Goal: Information Seeking & Learning: Learn about a topic

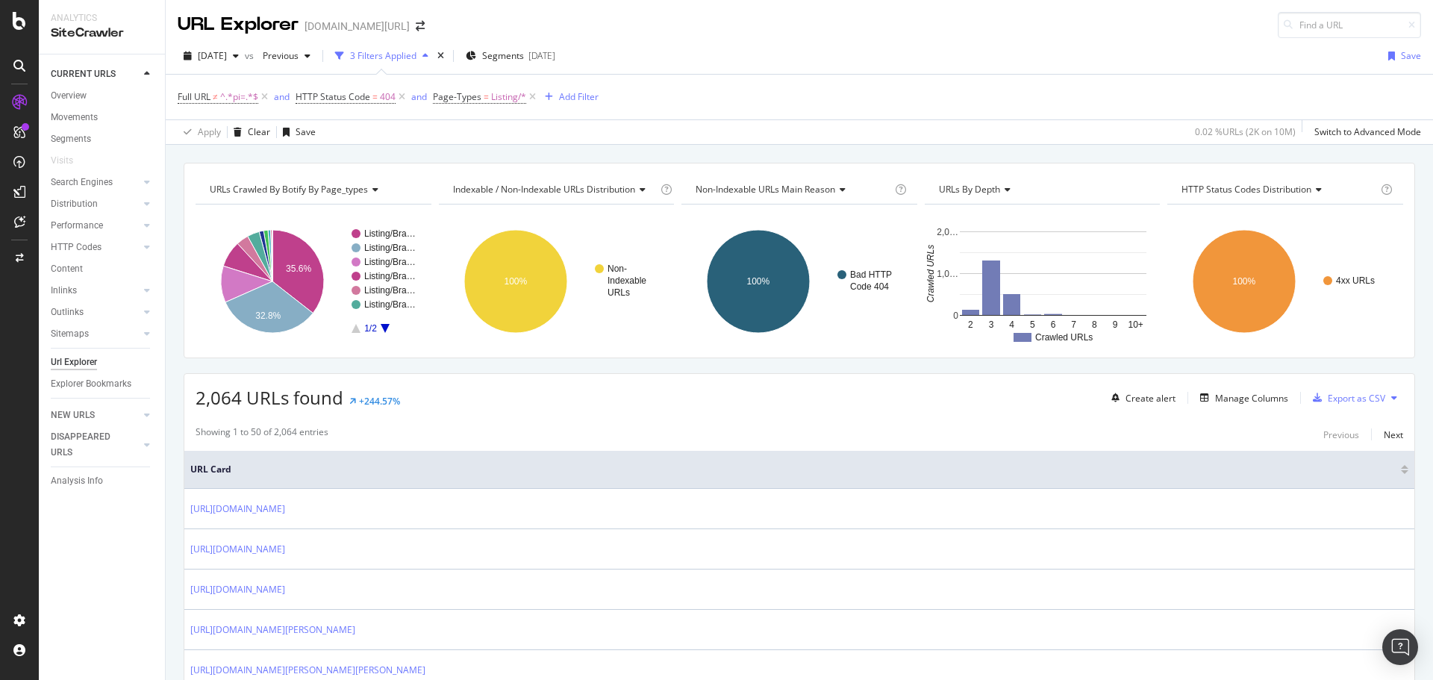
click at [8, 20] on div at bounding box center [19, 21] width 36 height 18
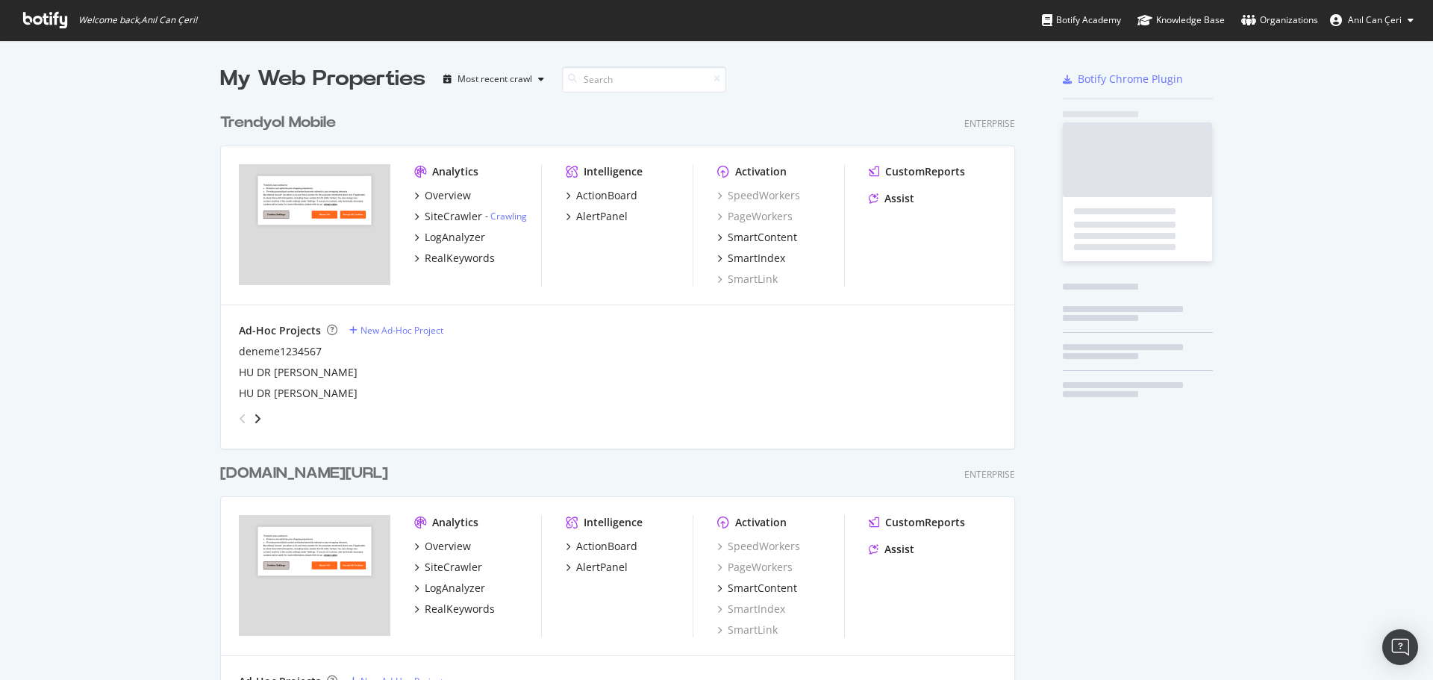
scroll to position [669, 1410]
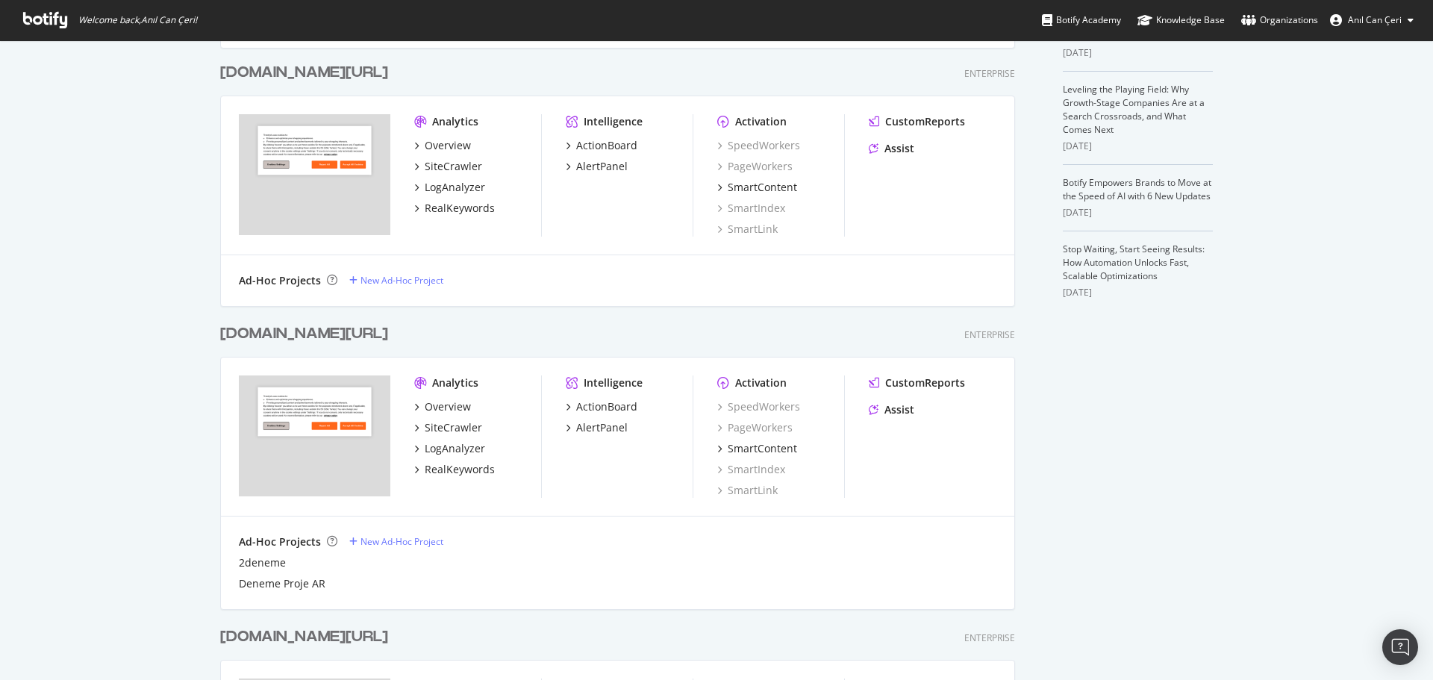
scroll to position [225, 0]
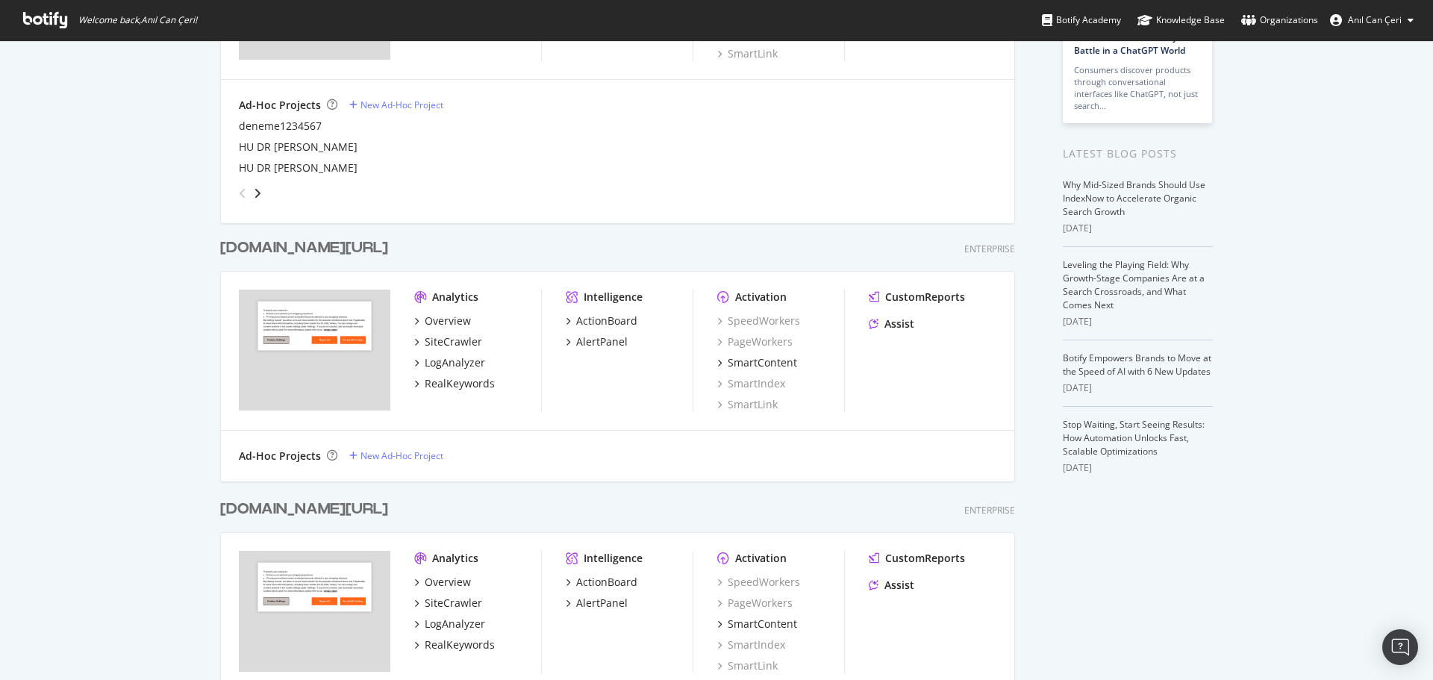
click at [316, 246] on div "[DOMAIN_NAME][URL]" at bounding box center [304, 248] width 168 height 22
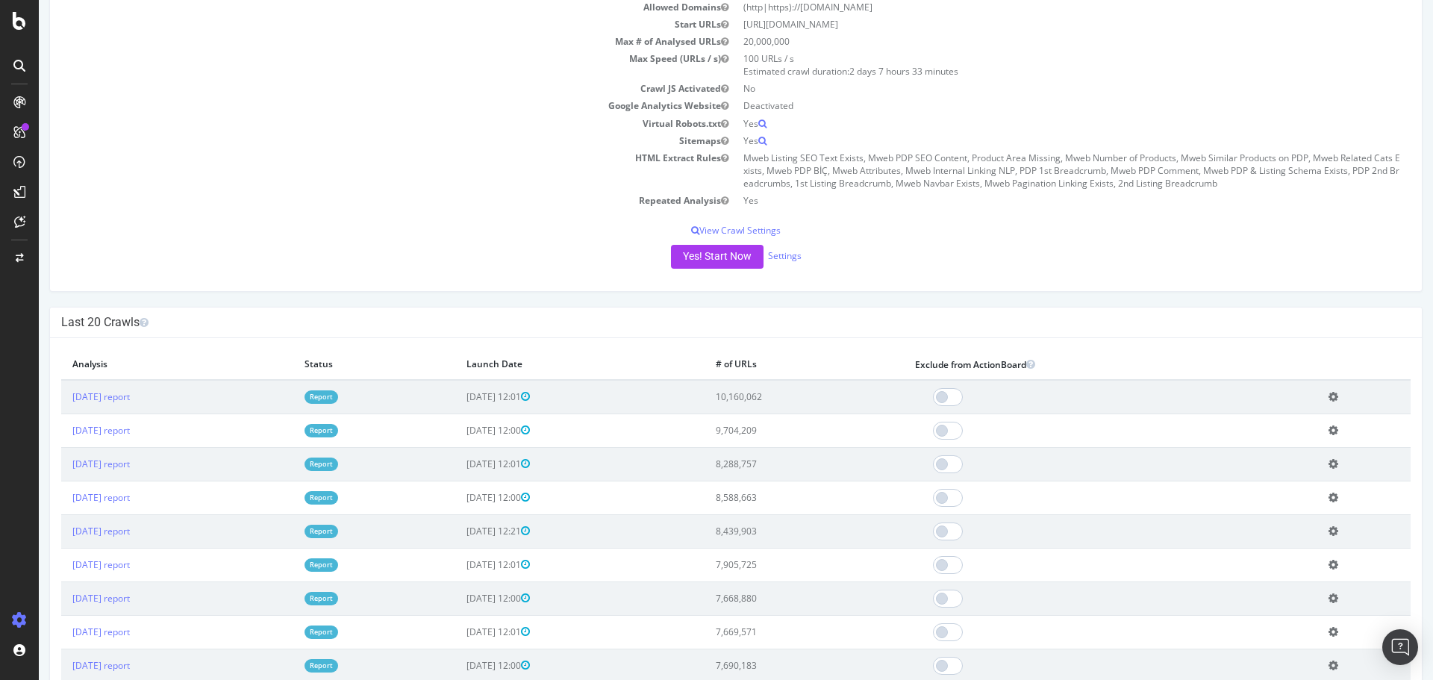
scroll to position [306, 0]
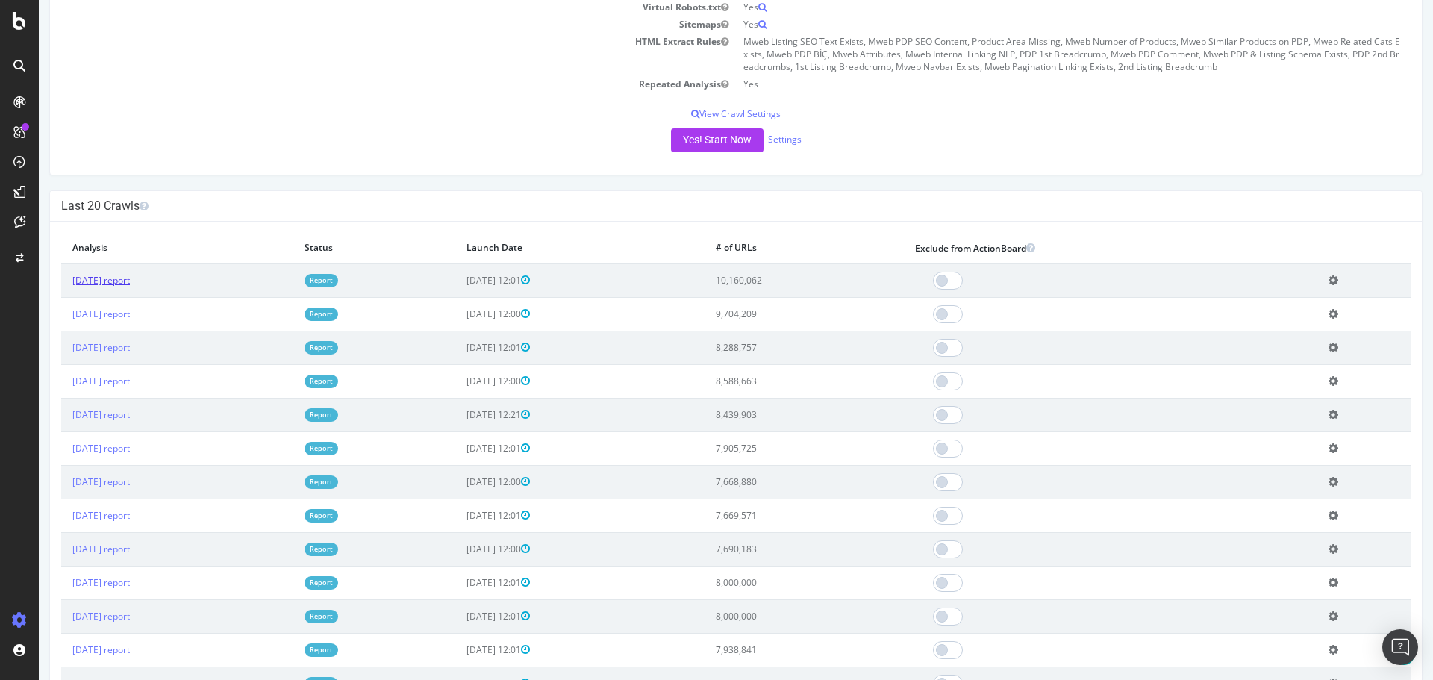
click at [130, 282] on link "2025 Aug. 9th report" at bounding box center [100, 280] width 57 height 13
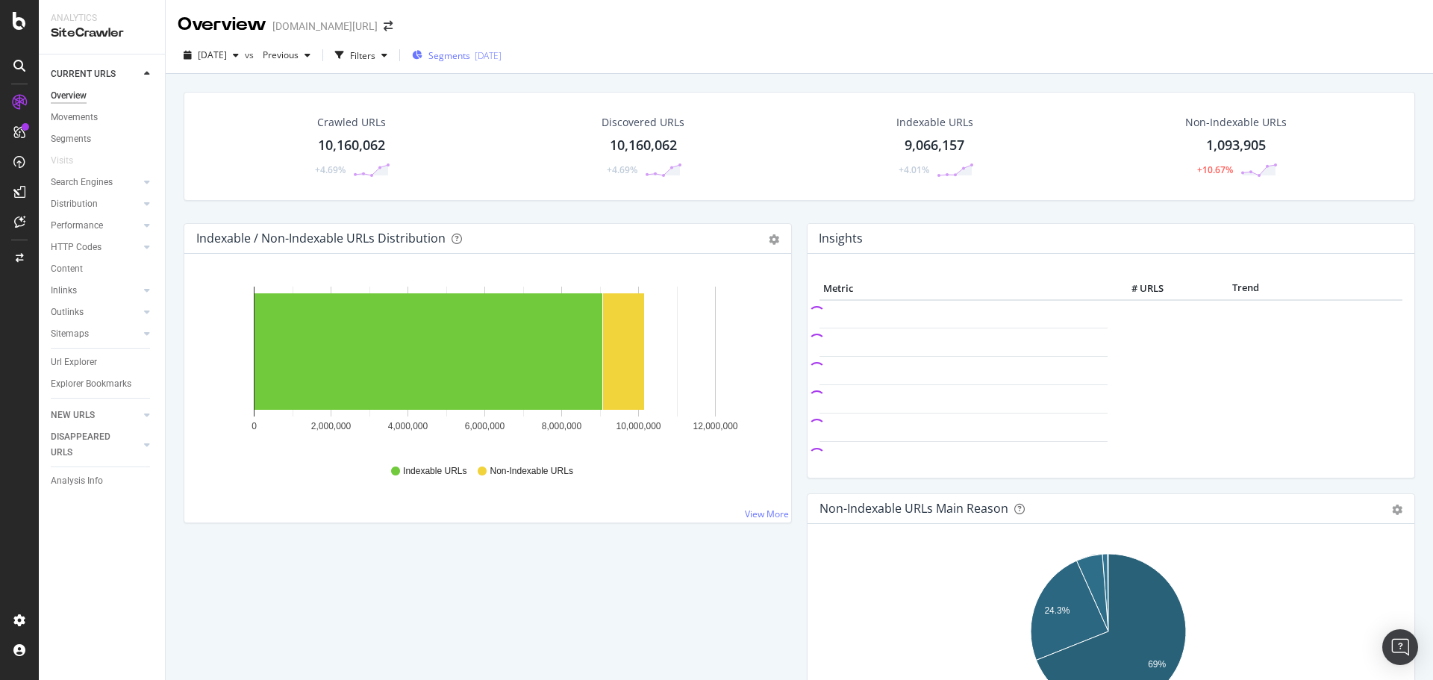
click at [470, 58] on span "Segments" at bounding box center [449, 55] width 42 height 13
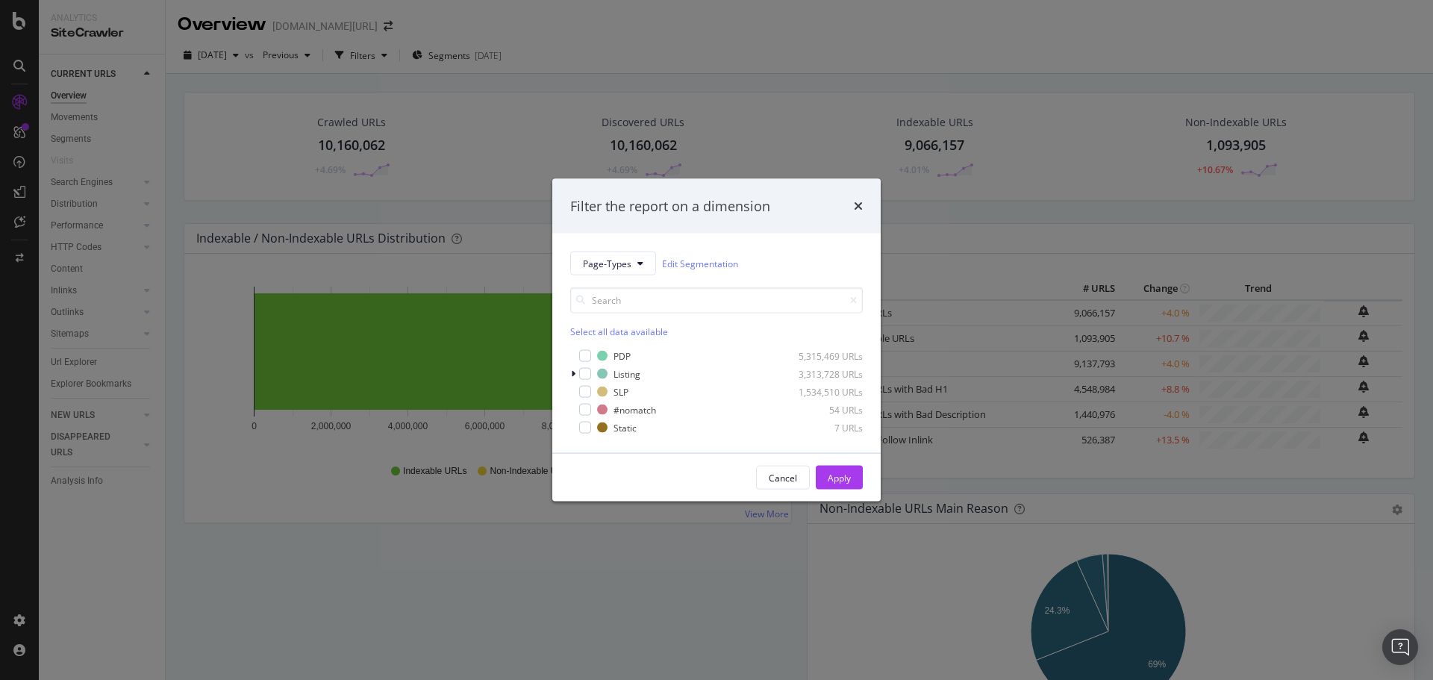
click at [584, 46] on div "Filter the report on a dimension Page-Types Edit Segmentation Select all data a…" at bounding box center [716, 340] width 1433 height 680
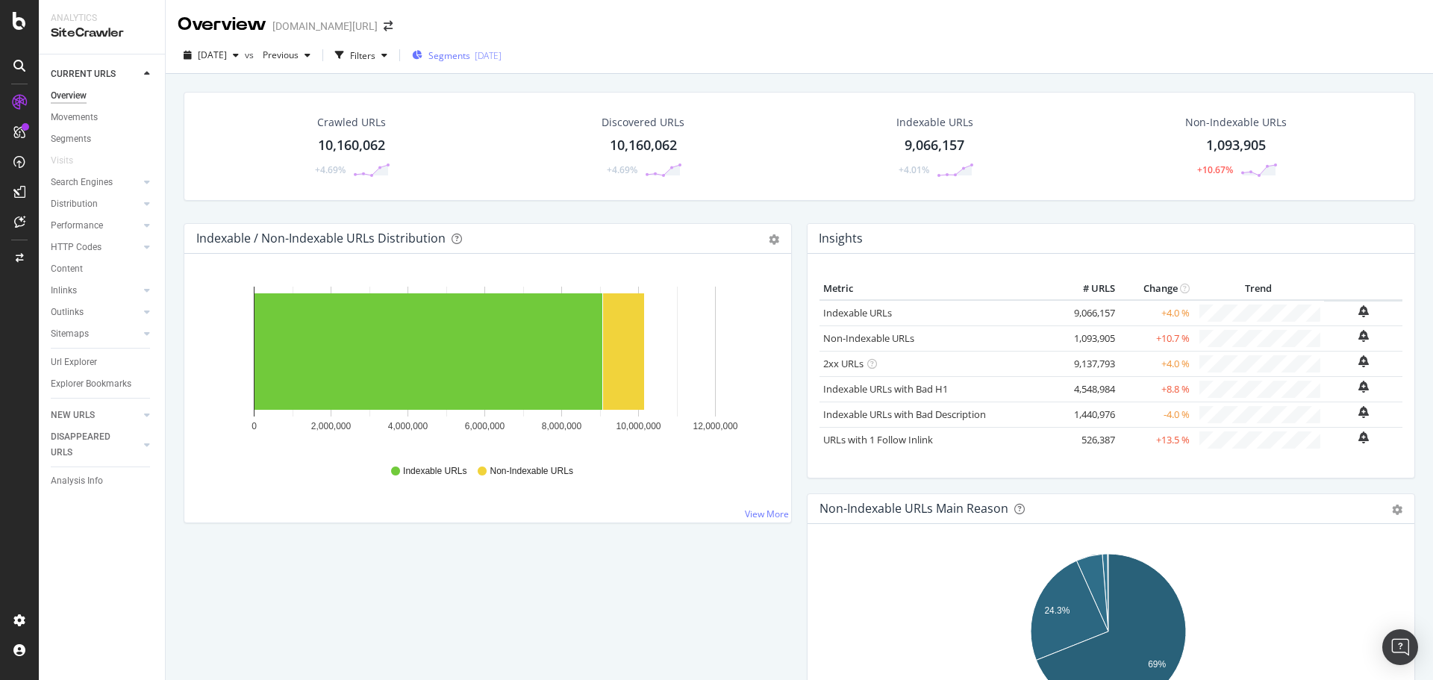
click at [460, 60] on span "Segments" at bounding box center [449, 55] width 42 height 13
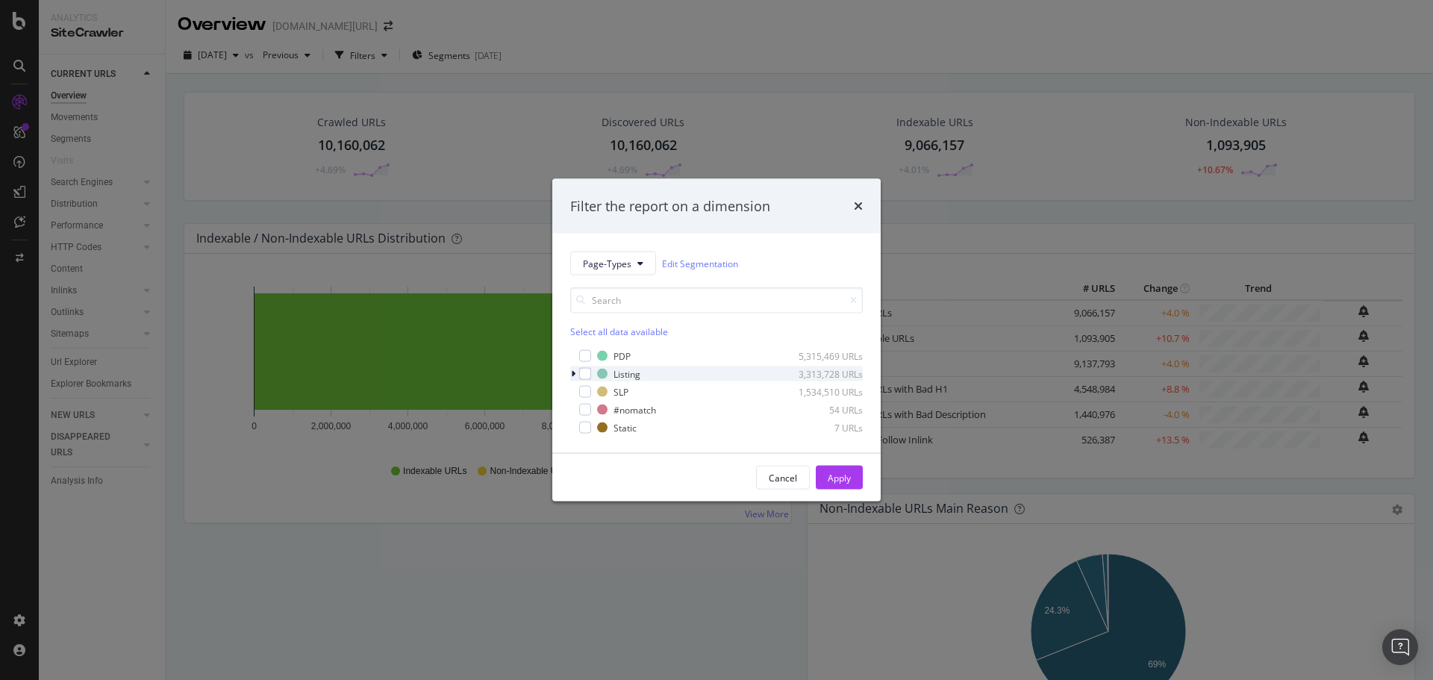
click at [571, 373] on icon "modal" at bounding box center [573, 373] width 4 height 9
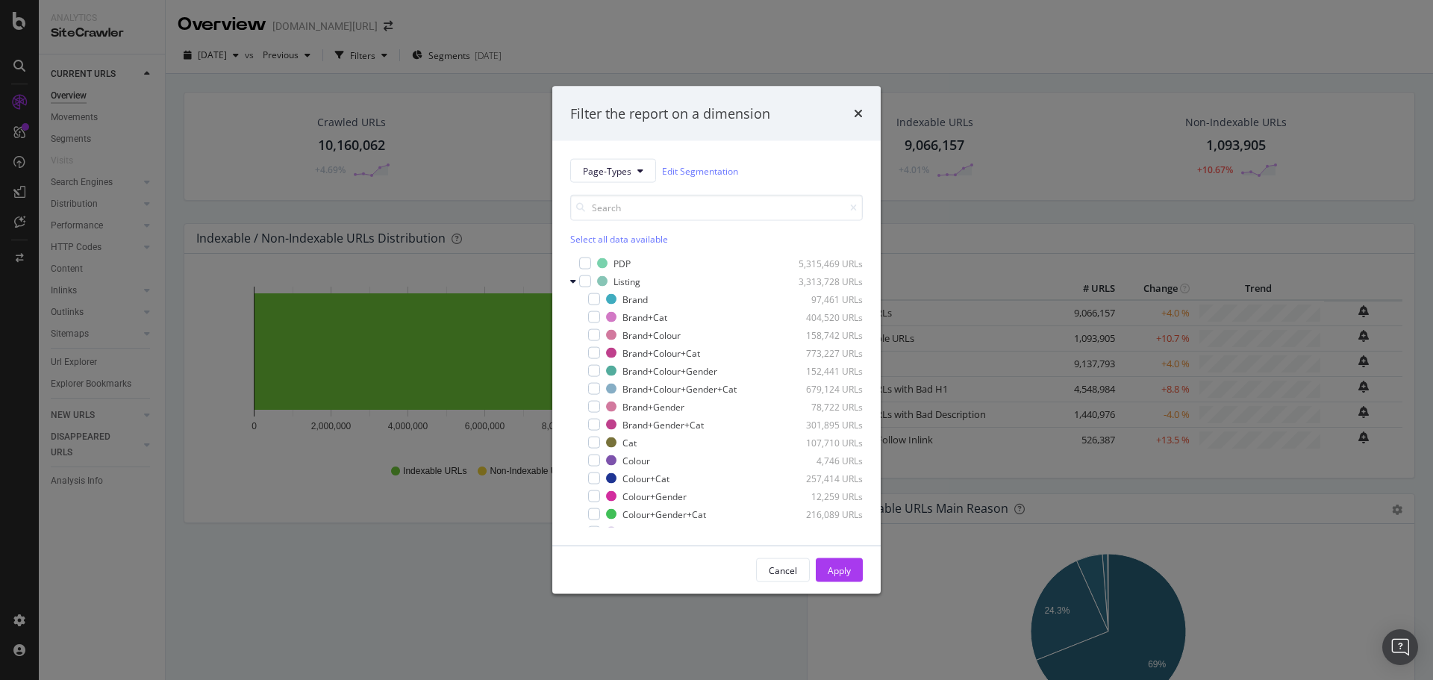
click at [575, 281] on icon "modal" at bounding box center [573, 281] width 6 height 9
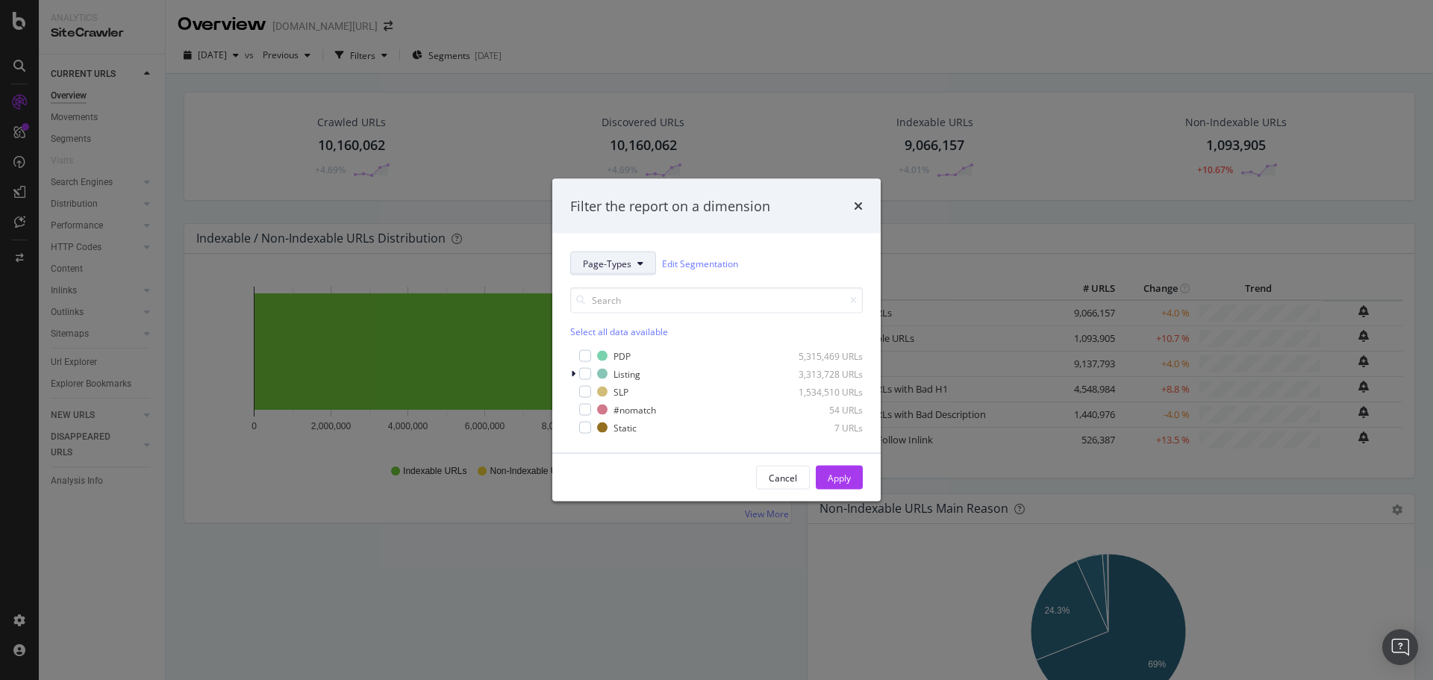
click at [623, 257] on span "Page-Types" at bounding box center [607, 263] width 49 height 13
drag, startPoint x: 672, startPoint y: 19, endPoint x: 626, endPoint y: 7, distance: 47.1
click at [672, 18] on div "Filter the report on a dimension Page-Types Edit Segmentation Select all data a…" at bounding box center [716, 340] width 1433 height 680
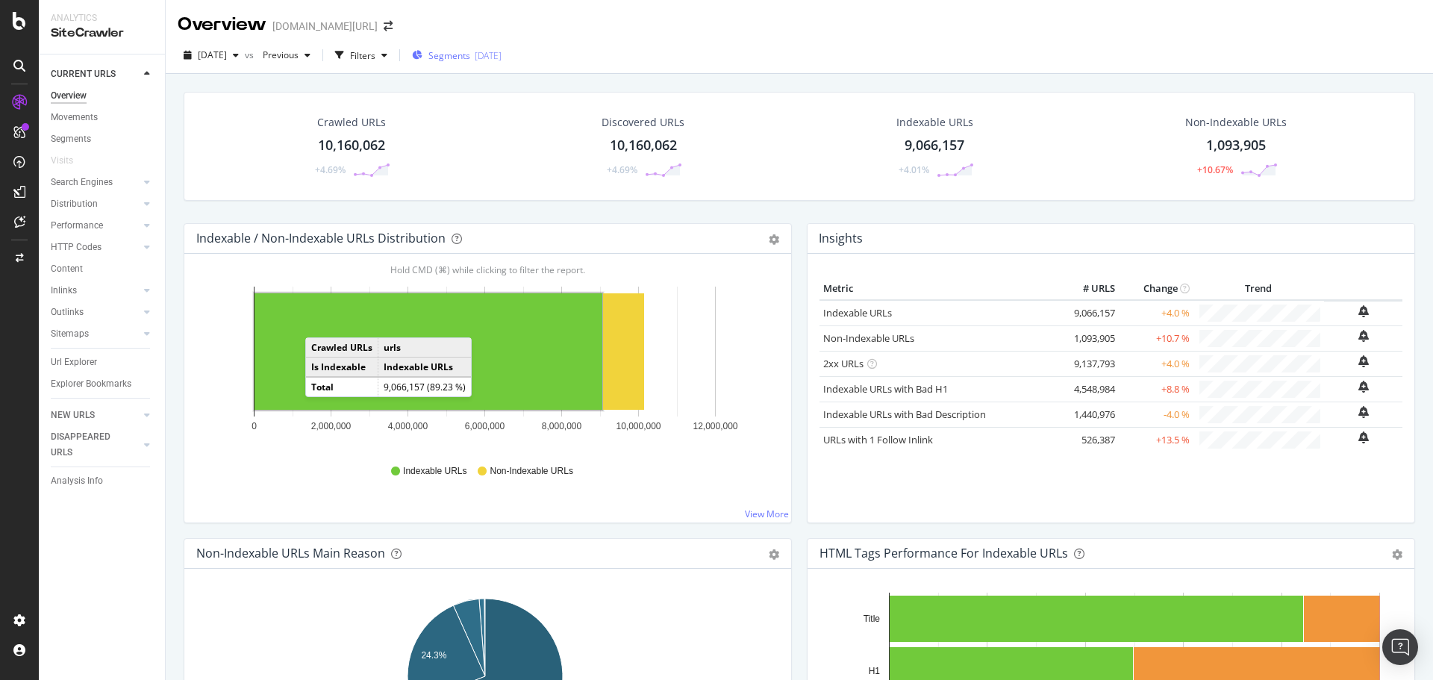
click at [501, 51] on div "2025-08-07" at bounding box center [488, 55] width 27 height 13
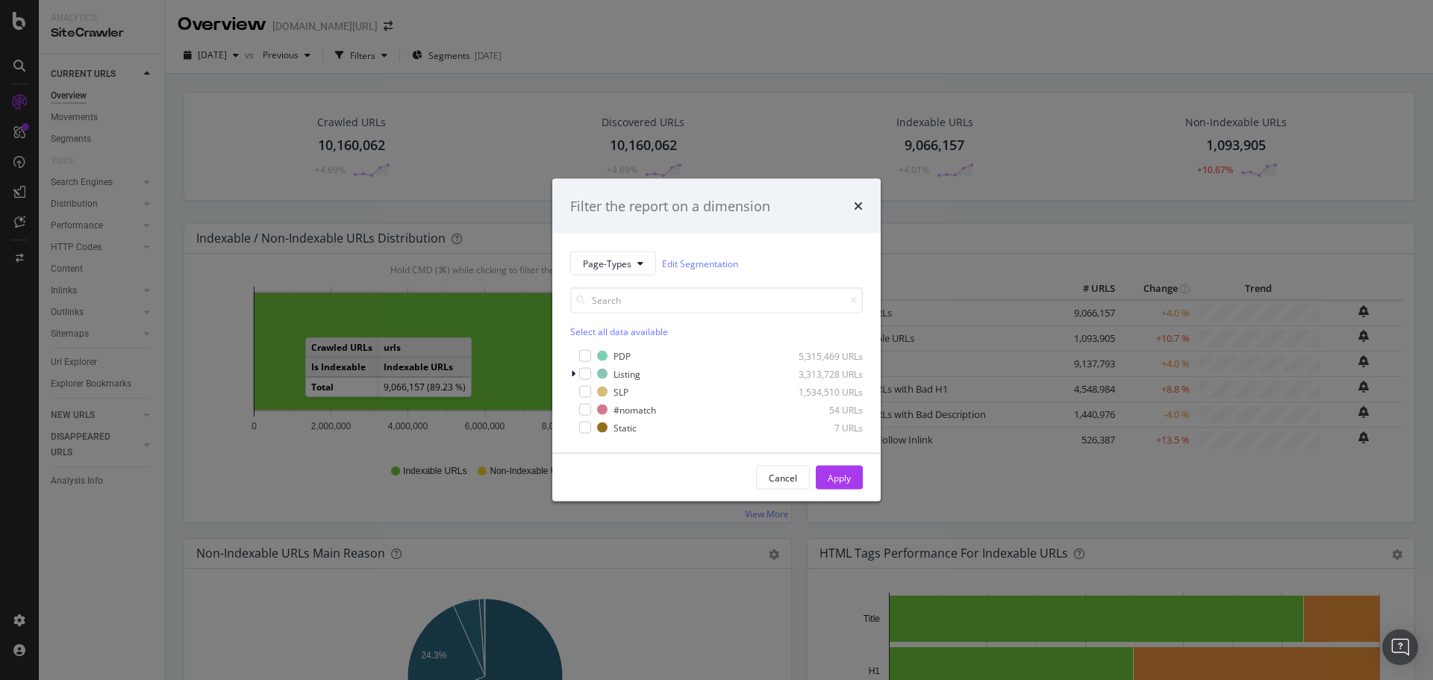
drag, startPoint x: 1363, startPoint y: 61, endPoint x: 1354, endPoint y: 13, distance: 49.3
click at [1363, 60] on div "Filter the report on a dimension Page-Types Edit Segmentation Select all data a…" at bounding box center [716, 340] width 1433 height 680
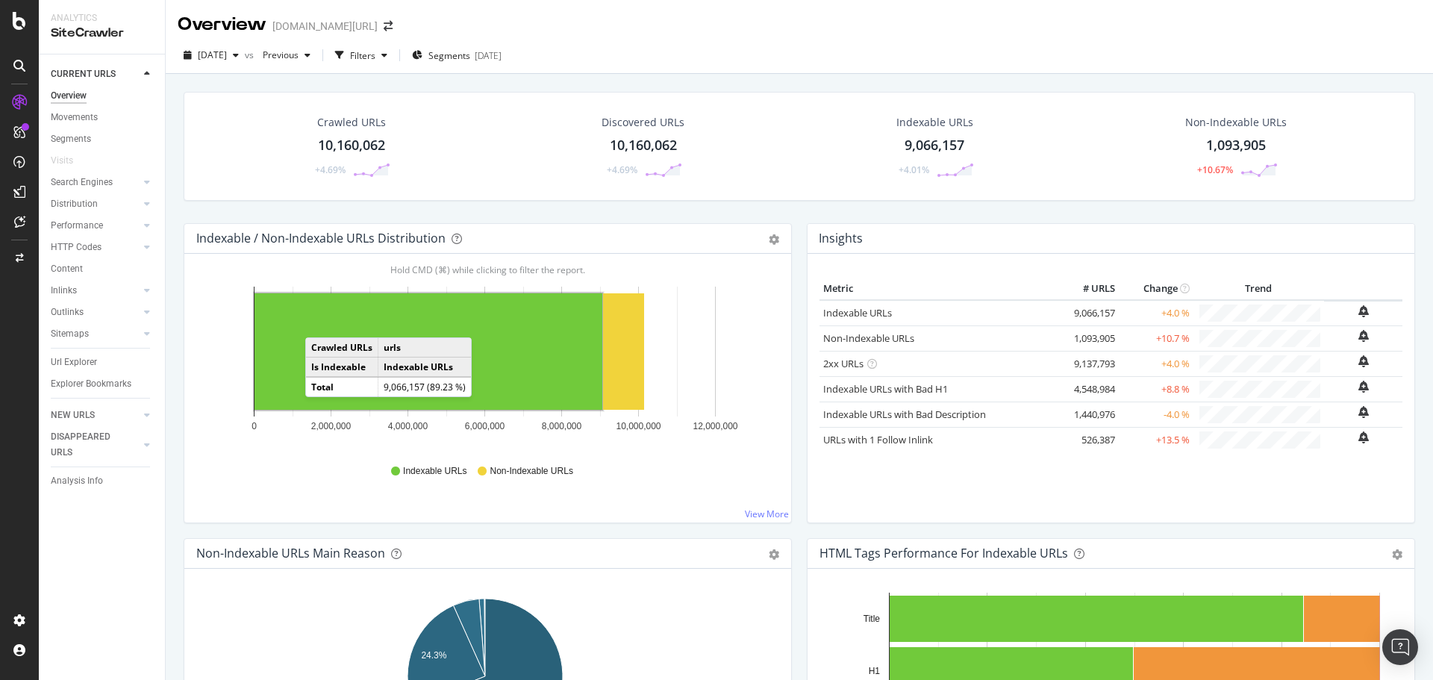
click at [1032, 16] on div "Overview trendyol.com/ro" at bounding box center [799, 18] width 1267 height 37
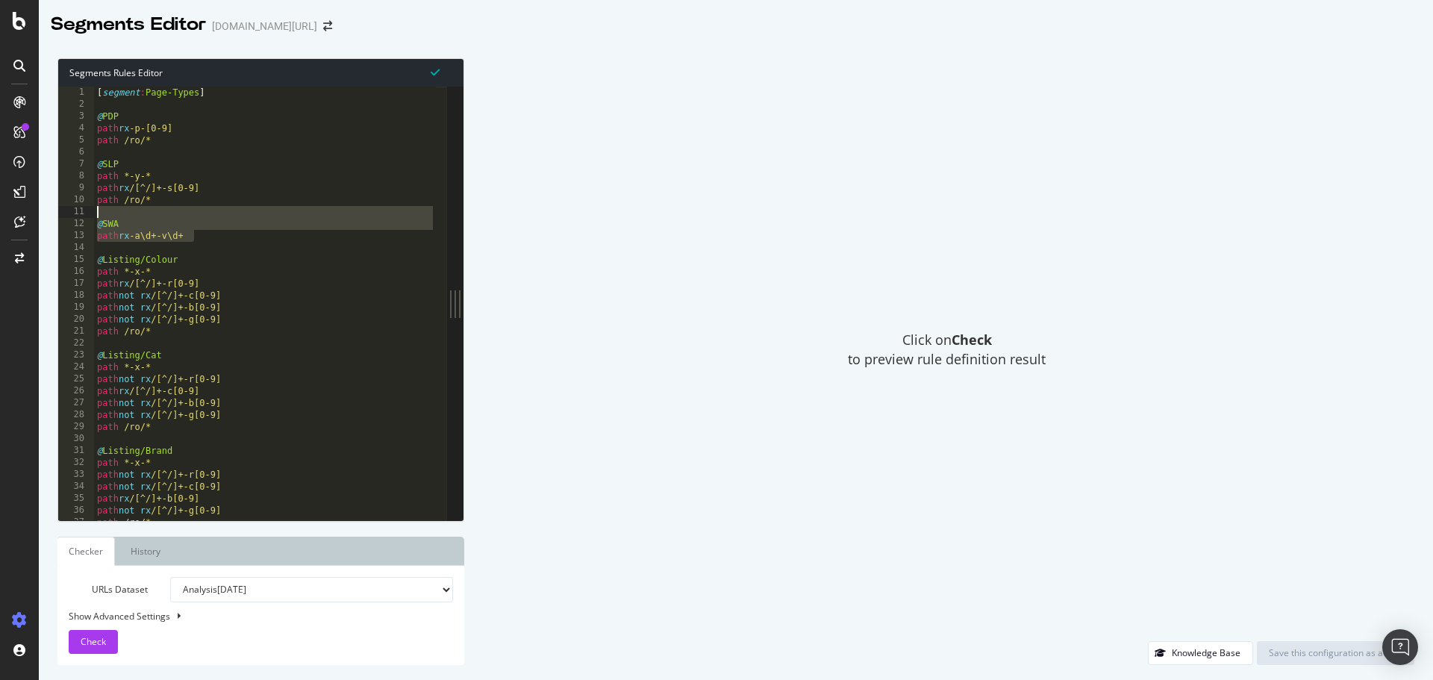
drag, startPoint x: 201, startPoint y: 240, endPoint x: 222, endPoint y: 231, distance: 22.7
click at [107, 210] on div "[ segment : Page-Types ] @ PDP path rx -p-[0-9] path /ro/* @ SLP path *-y-* pat…" at bounding box center [265, 315] width 342 height 457
type textarea "@SWA"
drag, startPoint x: 288, startPoint y: 243, endPoint x: 308, endPoint y: 245, distance: 20.2
click at [288, 243] on div "[ segment : Page-Types ] @ PDP path rx -p-[0-9] path /ro/* @ SLP path *-y-* pat…" at bounding box center [265, 315] width 342 height 457
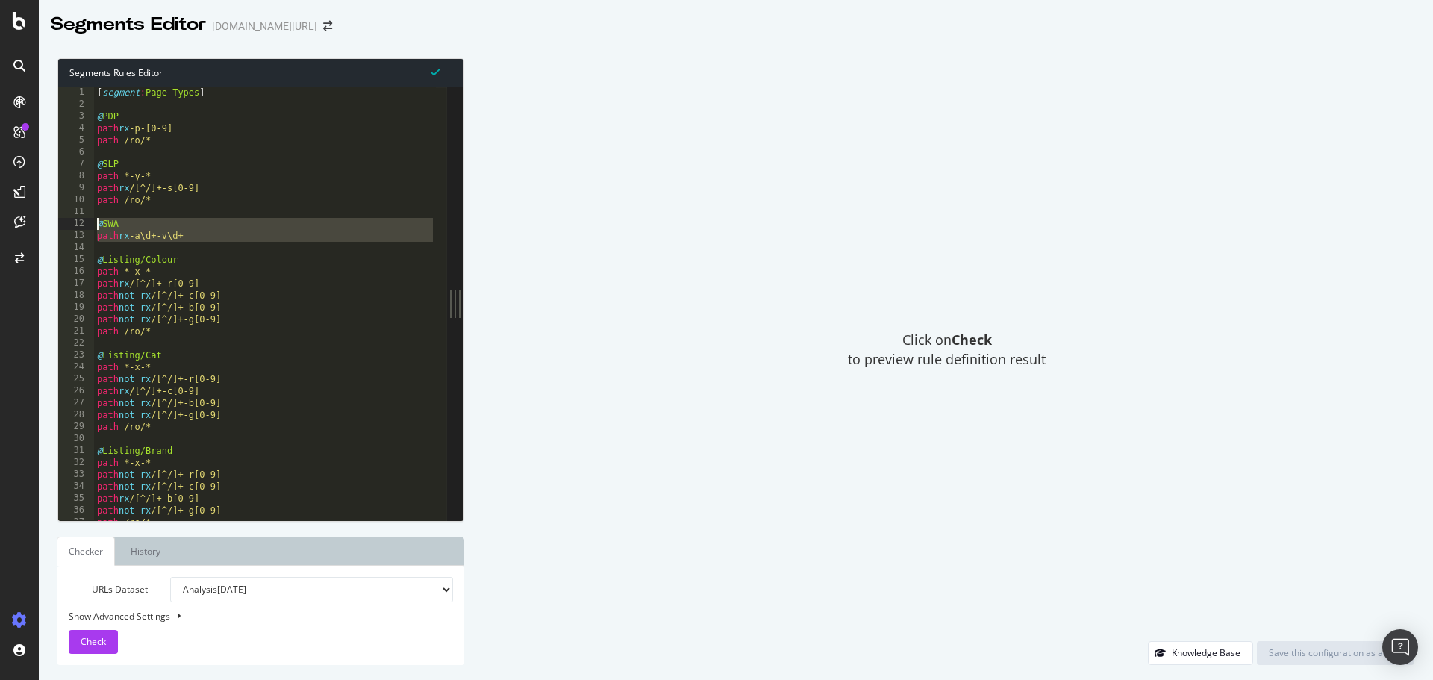
drag, startPoint x: 216, startPoint y: 237, endPoint x: 78, endPoint y: 219, distance: 140.0
click at [78, 219] on div "1 2 3 4 5 6 7 8 9 10 11 12 13 14 15 16 17 18 19 20 21 22 23 24 25 26 27 28 29 3…" at bounding box center [252, 304] width 389 height 434
click at [363, 260] on div "[ segment : Page-Types ] @ PDP path rx -p-[0-9] path /ro/* @ SLP path *-y-* pat…" at bounding box center [265, 315] width 342 height 457
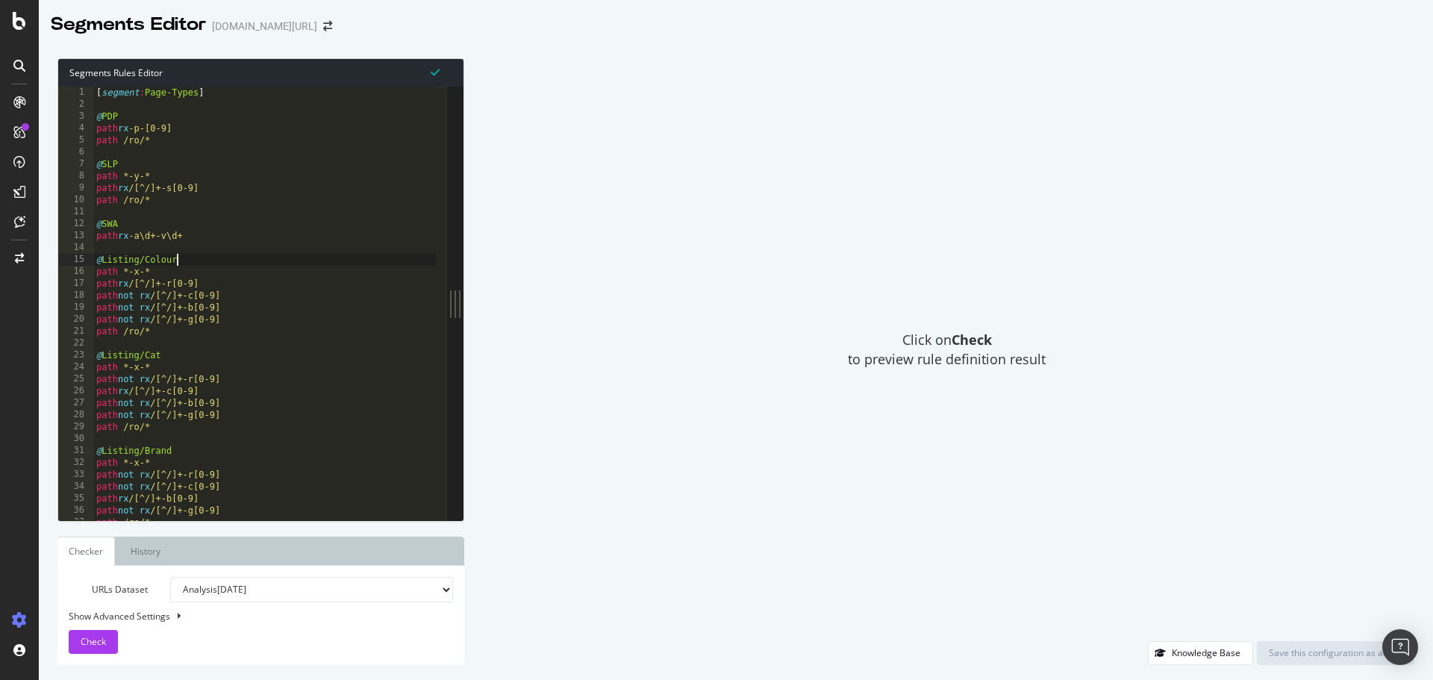
click at [177, 240] on div "[ segment : Page-Types ] @ PDP path rx -p-[0-9] path /ro/* @ SLP path *-y-* pat…" at bounding box center [264, 315] width 343 height 457
drag, startPoint x: 209, startPoint y: 235, endPoint x: 99, endPoint y: 211, distance: 112.3
click at [100, 212] on div "[ segment : Page-Types ] @ PDP path rx -p-[0-9] path /ro/* @ SLP path *-y-* pat…" at bounding box center [264, 315] width 343 height 457
click at [693, 125] on div "Click on Check to preview rule definition result" at bounding box center [946, 349] width 935 height 583
click at [326, 178] on div "[ segment : Page-Types ] @ PDP path rx -p-[0-9] path /ro/* @ SLP path *-y-* pat…" at bounding box center [264, 315] width 343 height 457
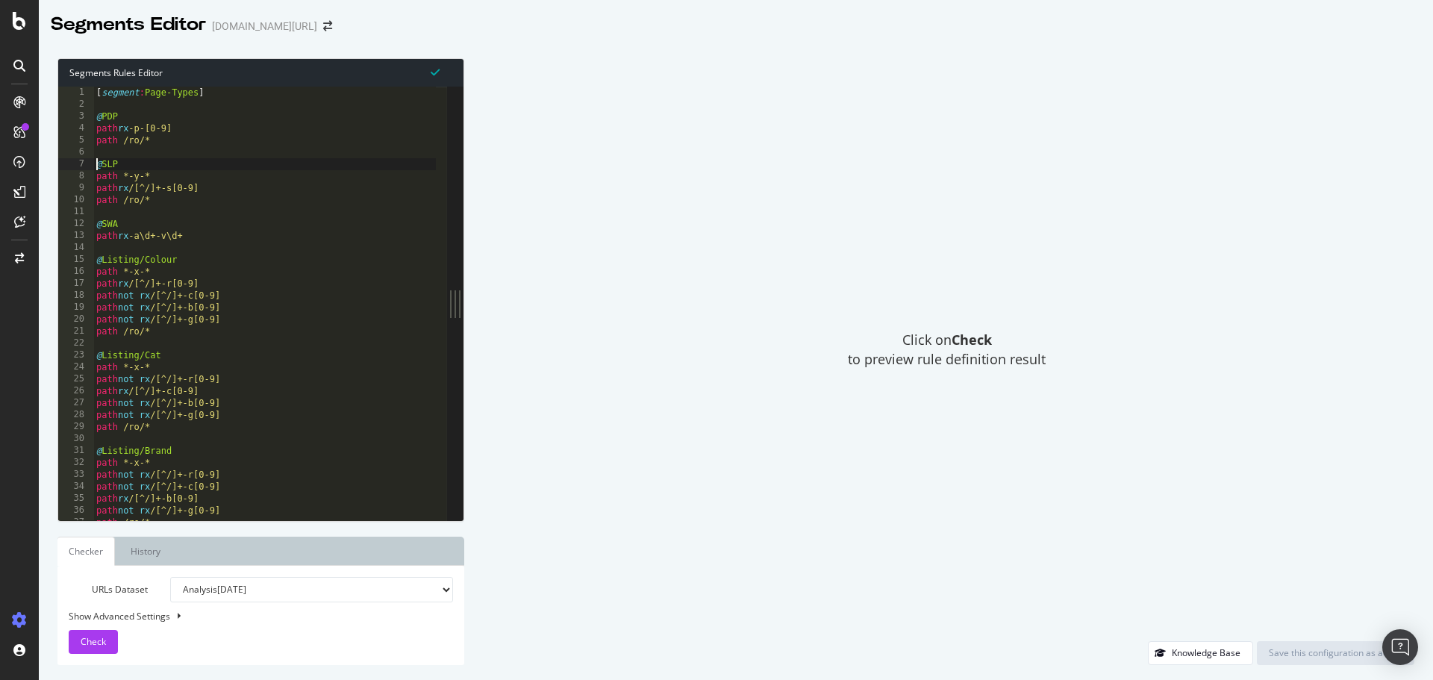
drag, startPoint x: 98, startPoint y: 160, endPoint x: 141, endPoint y: 190, distance: 52.6
click at [134, 181] on div "[ segment : Page-Types ] @ PDP path rx -p-[0-9] path /ro/* @ SLP path *-y-* pat…" at bounding box center [264, 315] width 343 height 457
drag, startPoint x: 158, startPoint y: 198, endPoint x: 97, endPoint y: 197, distance: 61.2
click at [97, 197] on div "[ segment : Page-Types ] @ PDP path rx -p-[0-9] path /ro/* @ SLP path *-y-* pat…" at bounding box center [264, 315] width 343 height 457
click at [217, 319] on div "[ segment : Page-Types ] @ PDP path rx -p-[0-9] path /ro/* @ SLP path *-y-* pat…" at bounding box center [264, 315] width 343 height 457
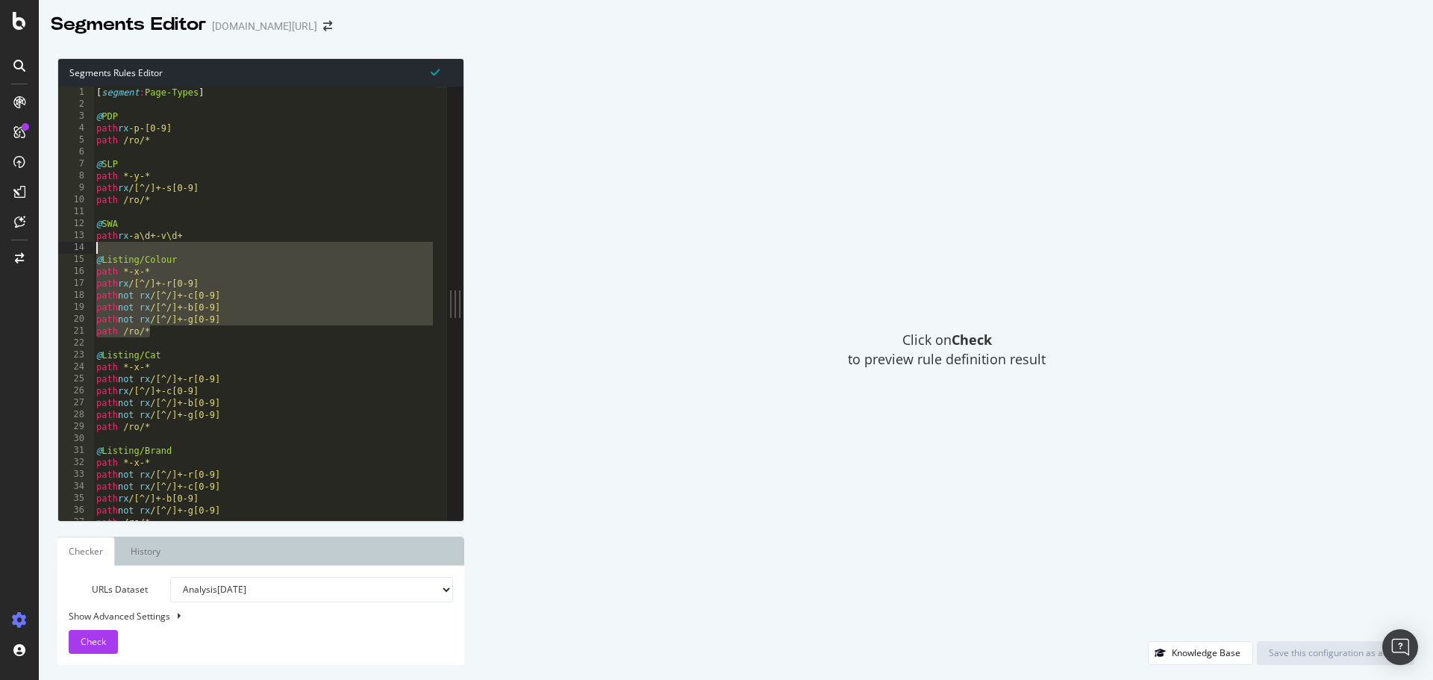
drag, startPoint x: 197, startPoint y: 334, endPoint x: 82, endPoint y: 227, distance: 156.8
click at [81, 227] on div "path not rx /[^/]+-g[0-9] 1 2 3 4 5 6 7 8 9 10 11 12 13 14 15 16 17 18 19 20 21…" at bounding box center [252, 304] width 389 height 434
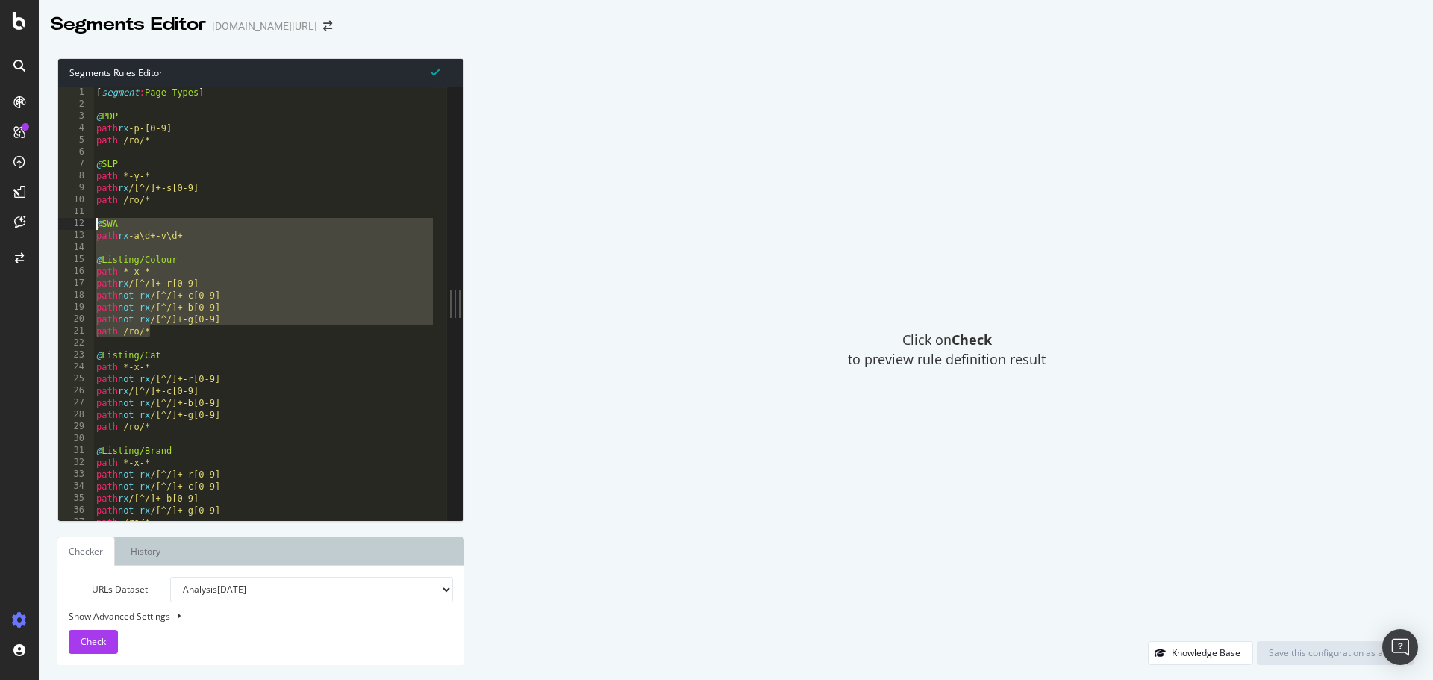
click at [101, 229] on div "[ segment : Page-Types ] @ PDP path rx -p-[0-9] path /ro/* @ SLP path *-y-* pat…" at bounding box center [264, 315] width 343 height 457
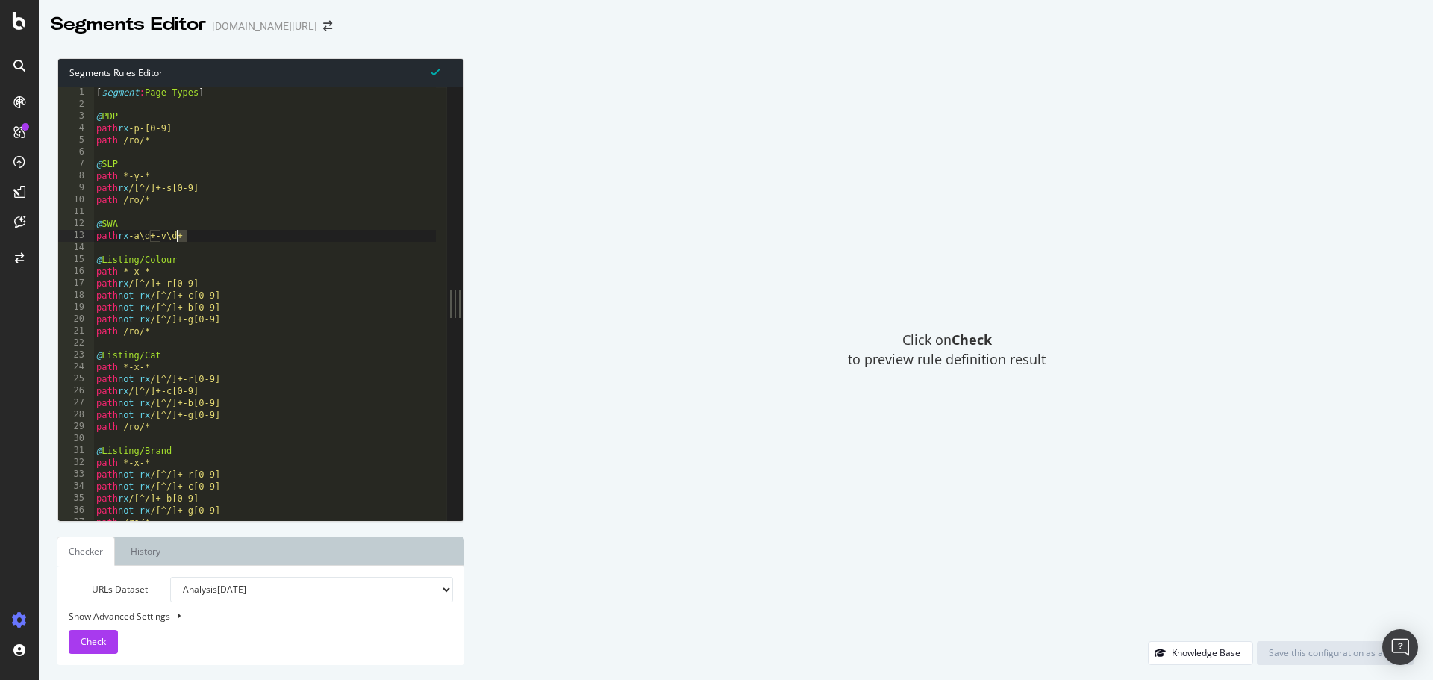
drag, startPoint x: 190, startPoint y: 237, endPoint x: 178, endPoint y: 232, distance: 12.1
click at [178, 233] on div "[ segment : Page-Types ] @ PDP path rx -p-[0-9] path /ro/* @ SLP path *-y-* pat…" at bounding box center [264, 315] width 343 height 457
drag, startPoint x: 216, startPoint y: 239, endPoint x: 88, endPoint y: 222, distance: 128.7
click at [88, 222] on div "path rx -a\d+-v\d+ 1 2 3 4 5 6 7 8 9 10 11 12 13 14 15 16 17 18 19 20 21 22 23 …" at bounding box center [252, 304] width 389 height 434
click at [178, 233] on div "[ segment : Page-Types ] @ PDP path rx -p-[0-9] path /ro/* @ SLP path *-y-* pat…" at bounding box center [264, 315] width 343 height 457
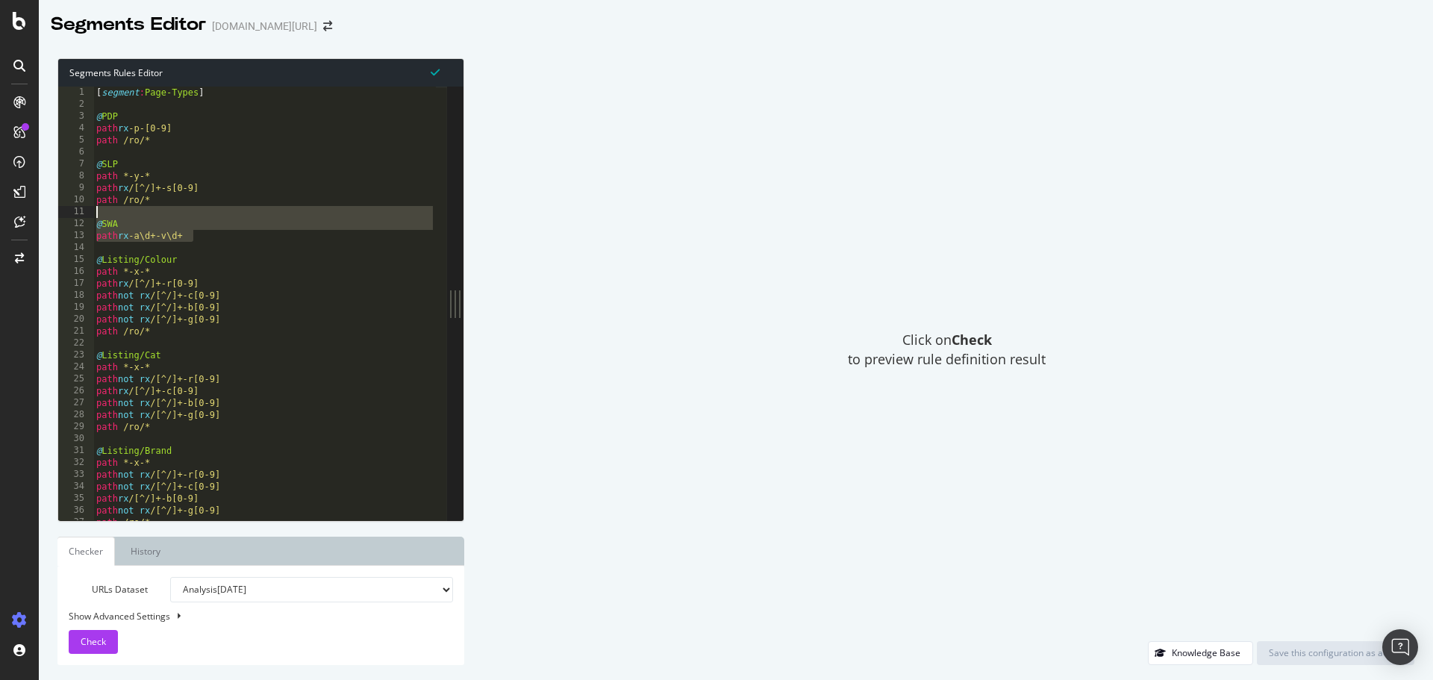
drag, startPoint x: 213, startPoint y: 233, endPoint x: 136, endPoint y: 224, distance: 78.1
click at [90, 217] on div "path rx -a\d+-v\d+ 1 2 3 4 5 6 7 8 9 10 11 12 13 14 15 16 17 18 19 20 21 22 23 …" at bounding box center [252, 304] width 389 height 434
click at [193, 235] on div "[ segment : Page-Types ] @ PDP path rx -p-[0-9] path /ro/* @ SLP path *-y-* pat…" at bounding box center [264, 315] width 343 height 457
type textarea "path rx -a\d+-v\d+"
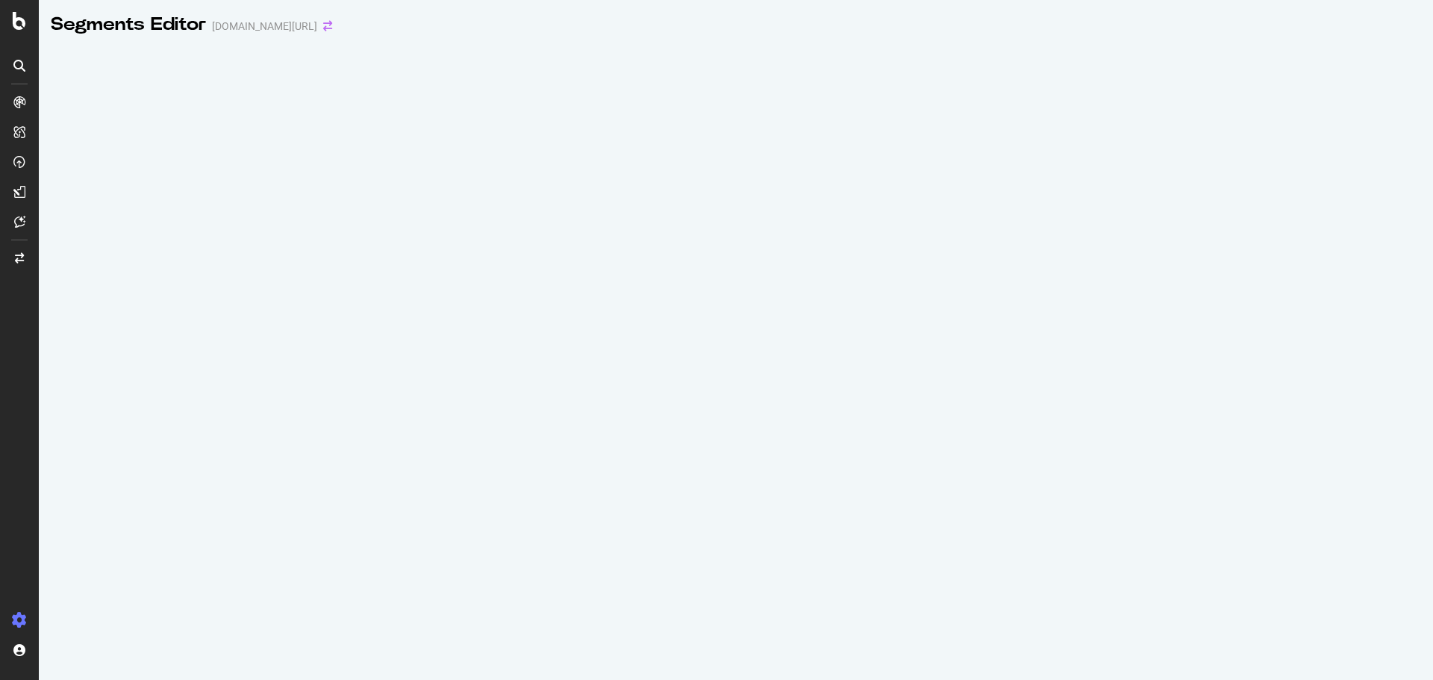
click at [323, 28] on icon "arrow-right-arrow-left" at bounding box center [327, 26] width 9 height 10
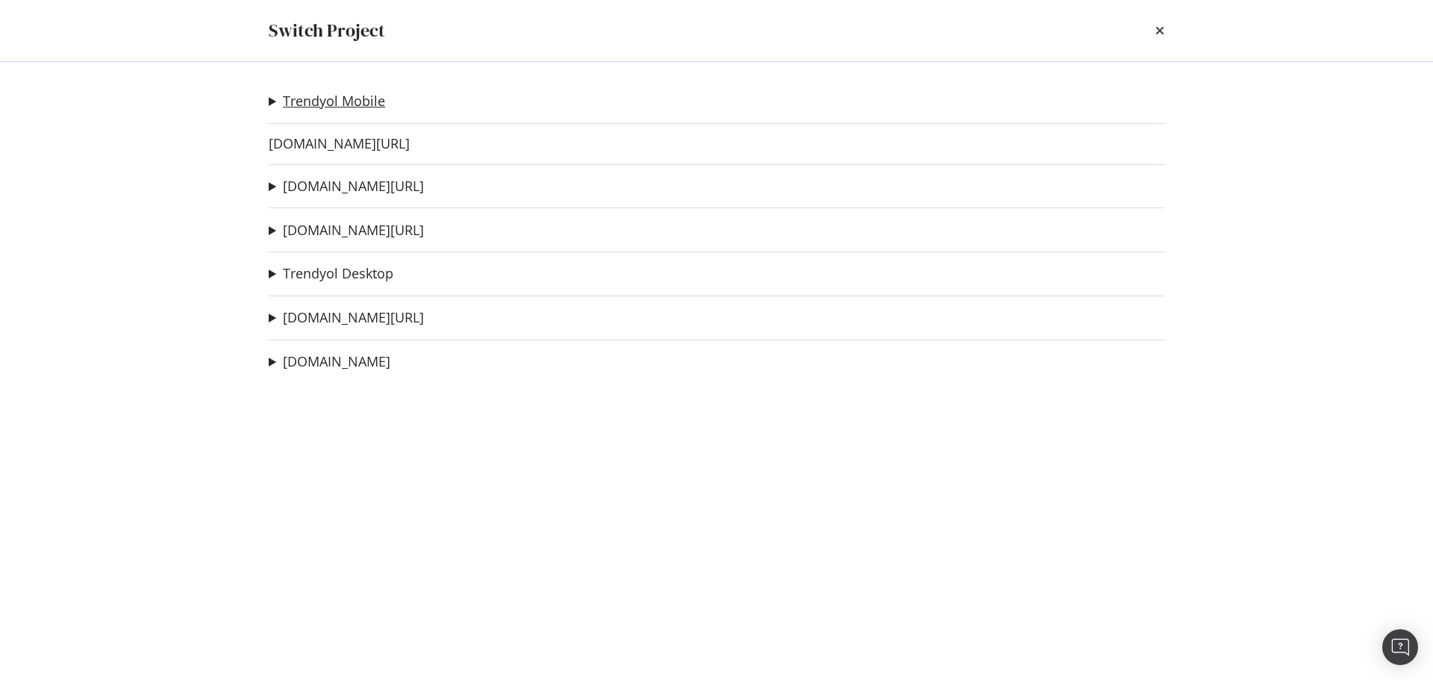
click at [375, 108] on link "Trendyol Mobile" at bounding box center [334, 101] width 102 height 16
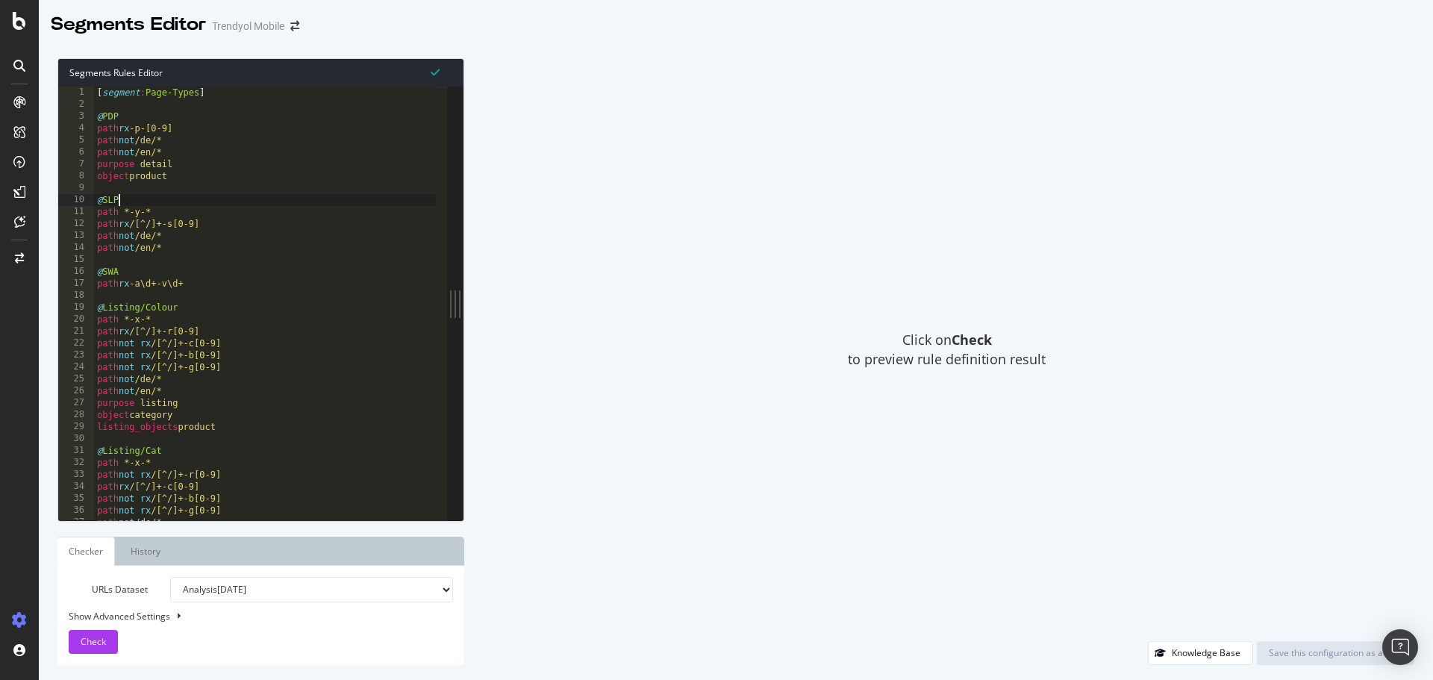
click at [200, 199] on div "[ segment : Page-Types ] @ PDP path rx -p-[0-9] path not /de/* path not /en/* p…" at bounding box center [435, 310] width 683 height 446
drag, startPoint x: 223, startPoint y: 284, endPoint x: 146, endPoint y: 282, distance: 76.9
click at [92, 265] on div "@SLP 1 2 3 4 5 6 7 8 9 10 11 12 13 14 15 16 17 18 19 20 21 22 23 24 25 26 27 28…" at bounding box center [252, 304] width 389 height 434
click at [168, 290] on div "[ segment : Page-Types ] @ PDP path rx -p-[0-9] path not /de/* path not /en/* p…" at bounding box center [435, 310] width 683 height 446
drag, startPoint x: 220, startPoint y: 282, endPoint x: 85, endPoint y: 248, distance: 139.4
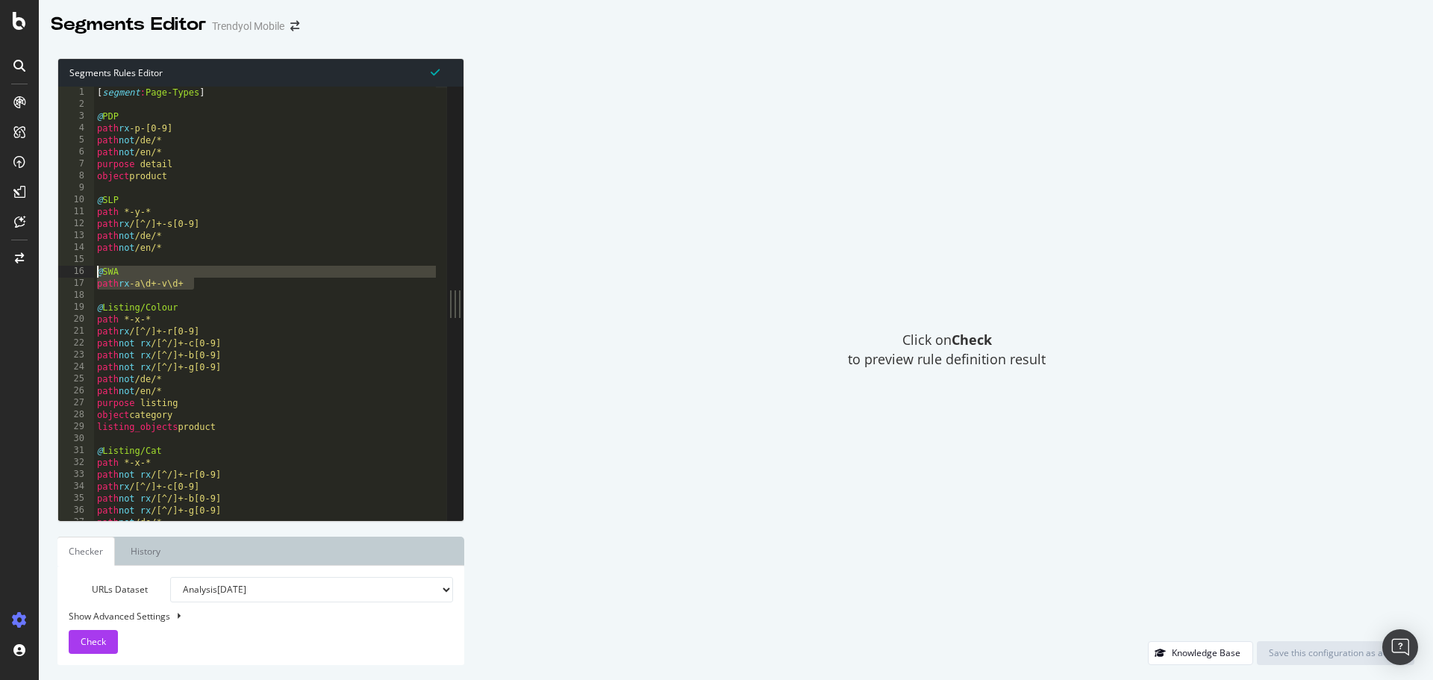
click at [90, 269] on div "path rx -a\d+-v\d+ 1 2 3 4 5 6 7 8 9 10 11 12 13 14 15 16 17 18 19 20 21 22 23 …" at bounding box center [252, 304] width 389 height 434
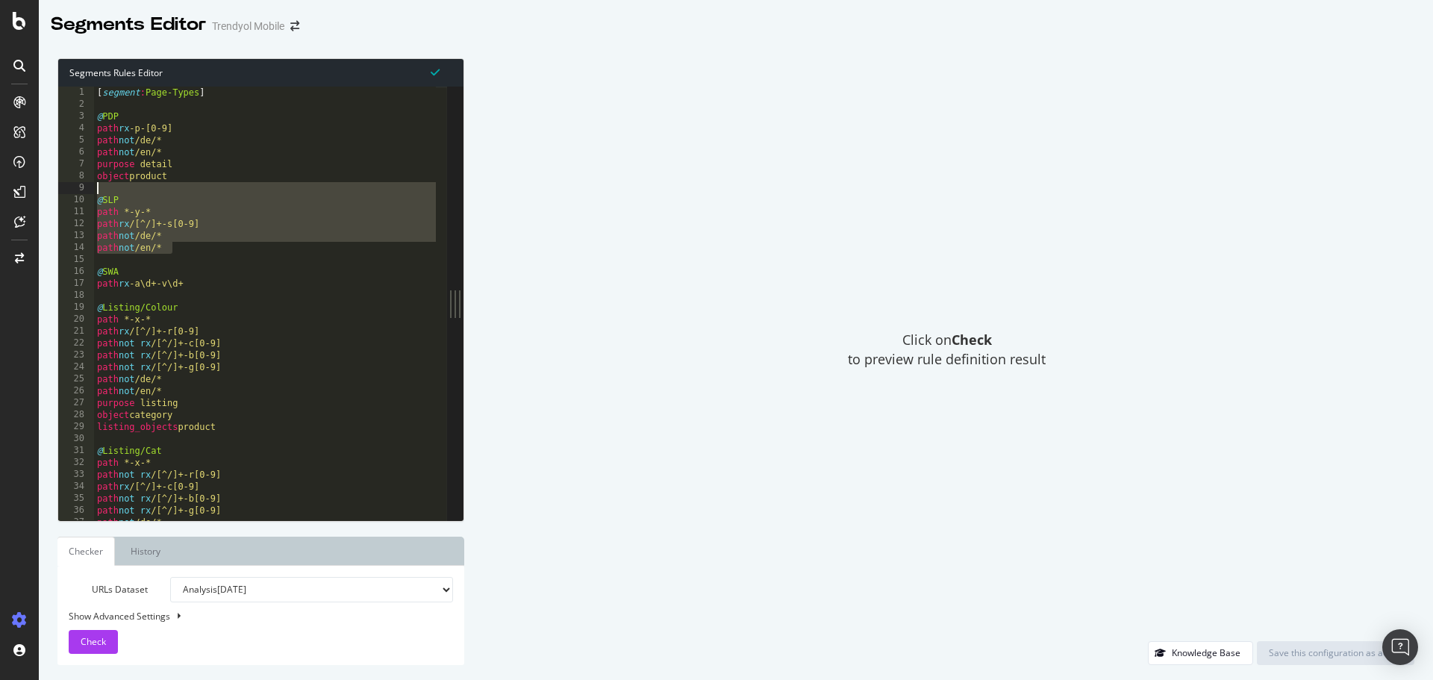
drag, startPoint x: 197, startPoint y: 246, endPoint x: 193, endPoint y: 237, distance: 10.7
click at [80, 190] on div "@SWA path rx -a\d+-v\d+ 1 2 3 4 5 6 7 8 9 10 11 12 13 14 15 16 17 18 19 20 21 2…" at bounding box center [252, 304] width 389 height 434
type textarea "@SLP"
drag, startPoint x: 260, startPoint y: 257, endPoint x: 266, endPoint y: 279, distance: 23.2
click at [260, 256] on div "[ segment : Page-Types ] @ PDP path rx -p-[0-9] path not /de/* path not /en/* p…" at bounding box center [435, 310] width 683 height 446
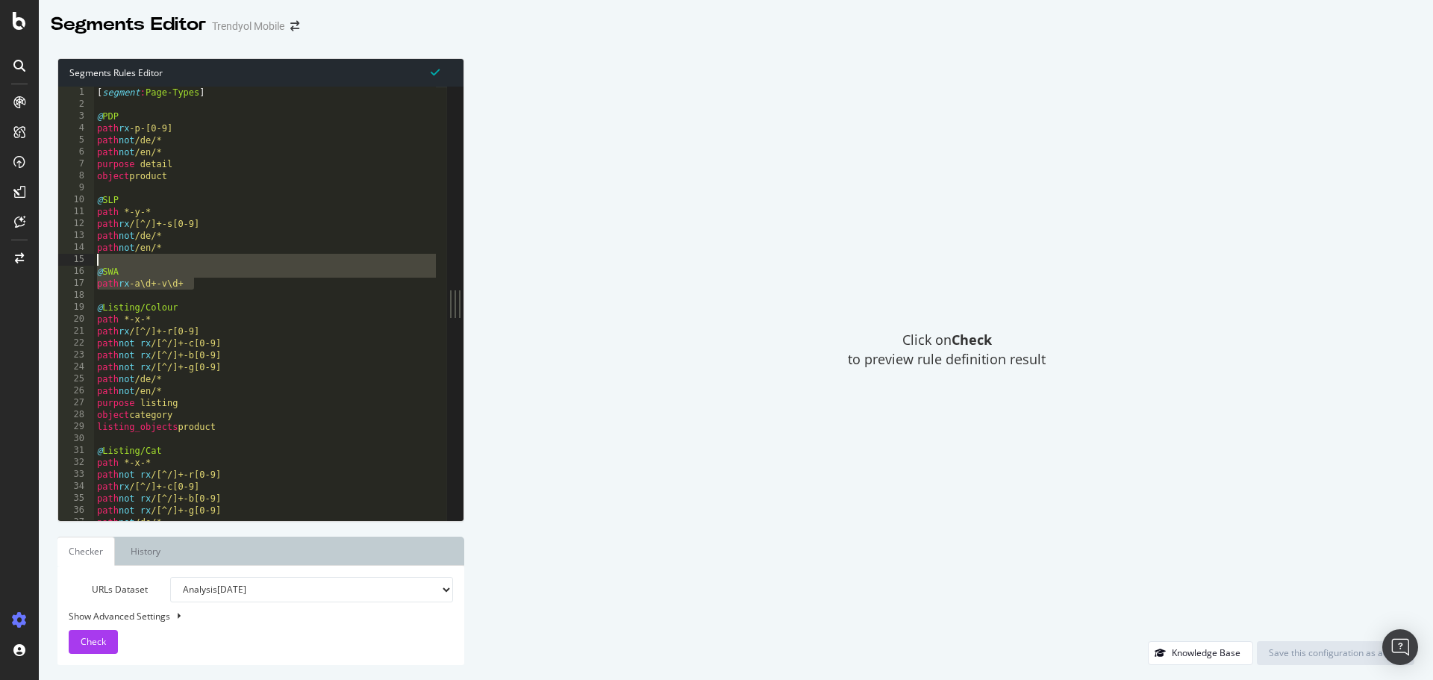
drag, startPoint x: 216, startPoint y: 279, endPoint x: 130, endPoint y: 270, distance: 86.3
click at [82, 260] on div "1 2 3 4 5 6 7 8 9 10 11 12 13 14 15 16 17 18 19 20 21 22 23 24 25 26 27 28 29 3…" at bounding box center [252, 304] width 389 height 434
type textarea "@SWA"
click at [234, 292] on div "[ segment : Page-Types ] @ PDP path rx -p-[0-9] path not /de/* path not /en/* p…" at bounding box center [435, 310] width 683 height 446
drag, startPoint x: 209, startPoint y: 283, endPoint x: 87, endPoint y: 264, distance: 123.1
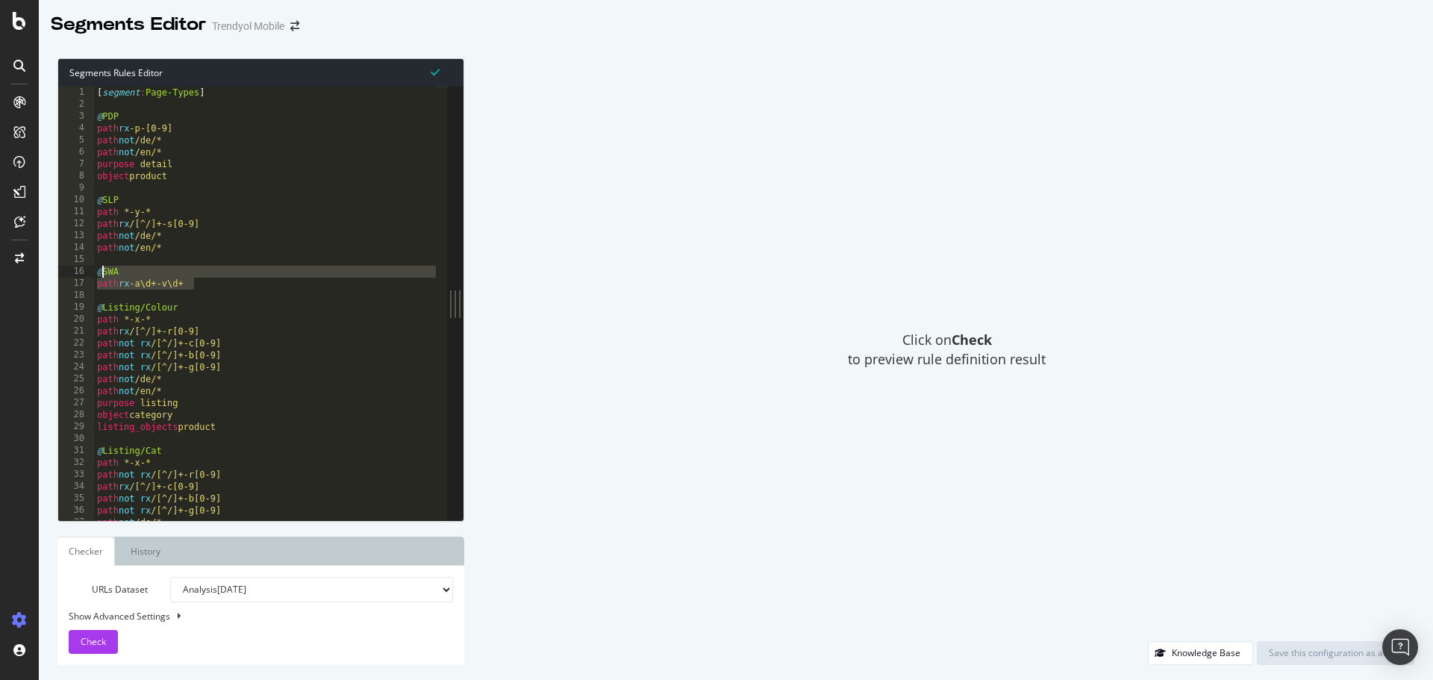
click at [87, 264] on div "1 2 3 4 5 6 7 8 9 10 11 12 13 14 15 16 17 18 19 20 21 22 23 24 25 26 27 28 29 3…" at bounding box center [252, 304] width 389 height 434
click at [275, 320] on div "[ segment : Page-Types ] @ PDP path rx -p-[0-9] path not /de/* path not /en/* p…" at bounding box center [435, 310] width 683 height 446
drag, startPoint x: 214, startPoint y: 280, endPoint x: 106, endPoint y: 277, distance: 108.2
click at [89, 268] on div "path *-x-* 1 2 3 4 5 6 7 8 9 10 11 12 13 14 15 16 17 18 19 20 21 22 23 24 25 26…" at bounding box center [252, 304] width 389 height 434
click at [230, 318] on div "[ segment : Page-Types ] @ PDP path rx -p-[0-9] path not /de/* path not /en/* p…" at bounding box center [435, 310] width 683 height 446
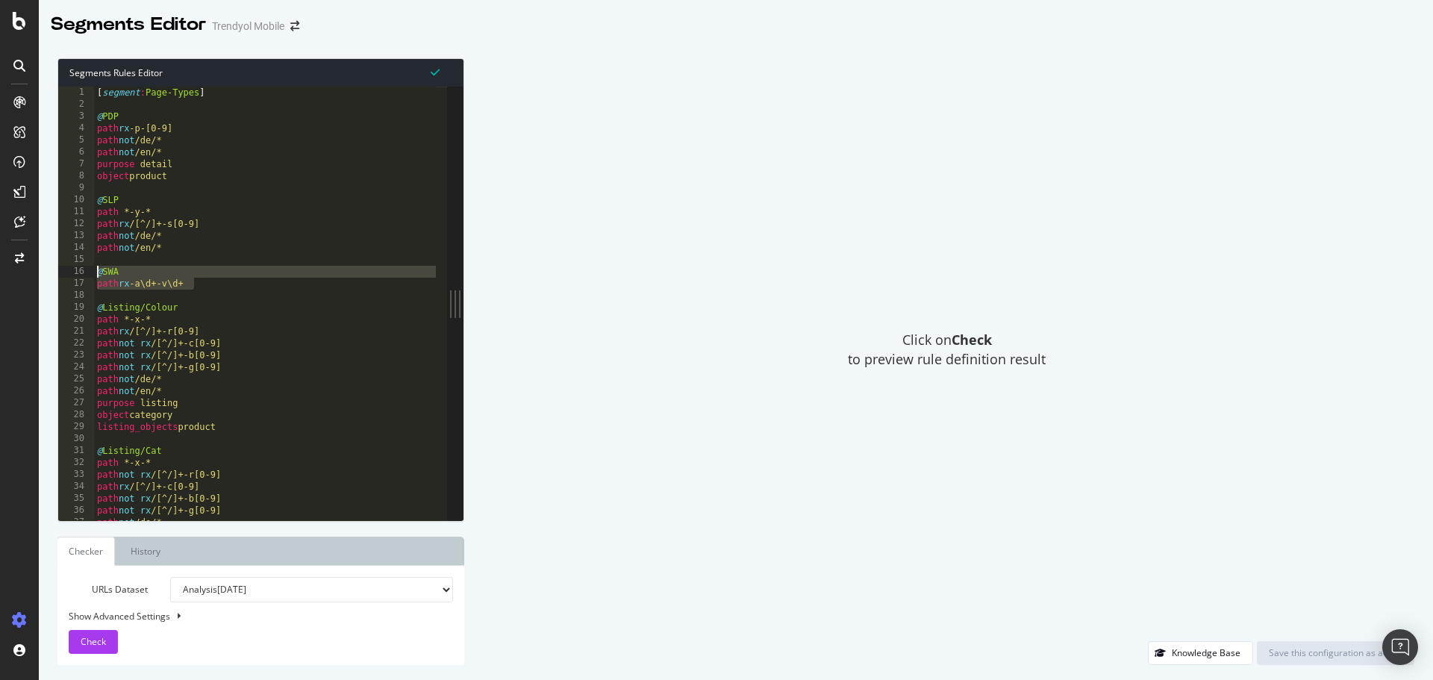
type textarea "path *-x-*"
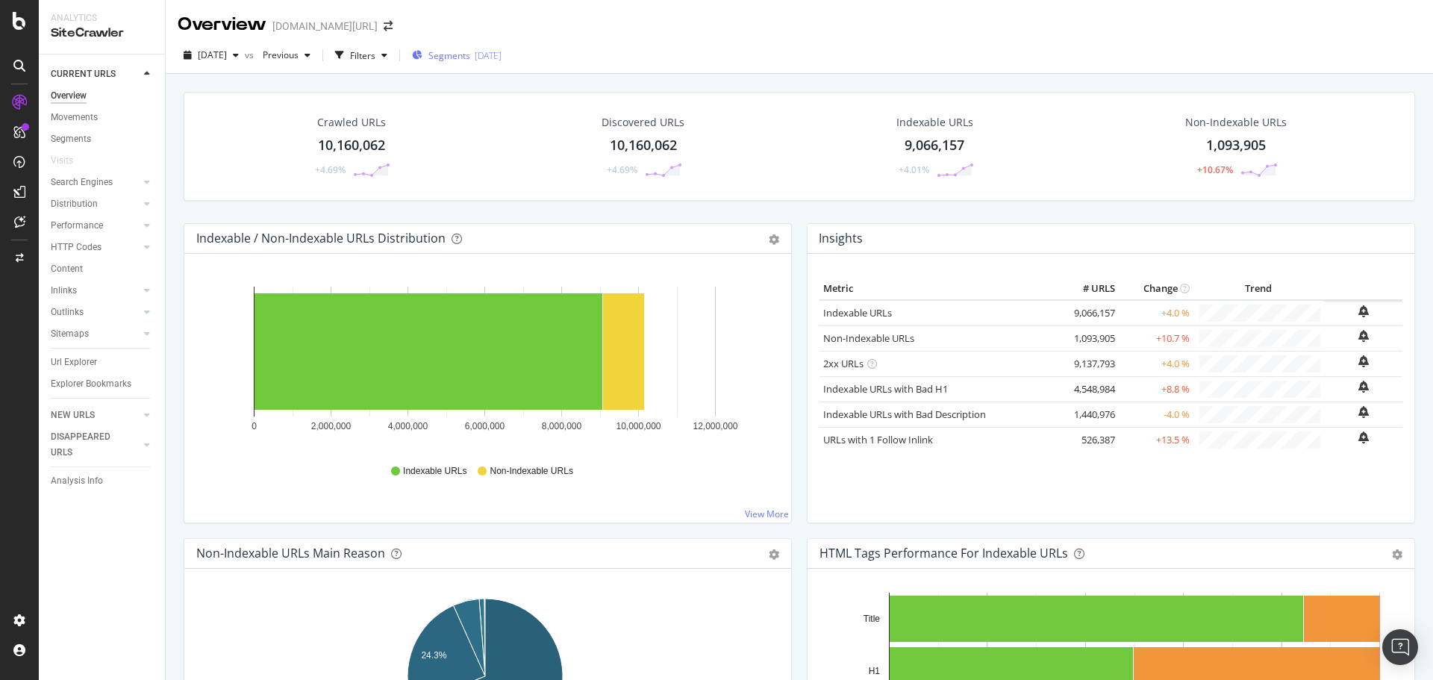
click at [470, 52] on span "Segments" at bounding box center [449, 55] width 42 height 13
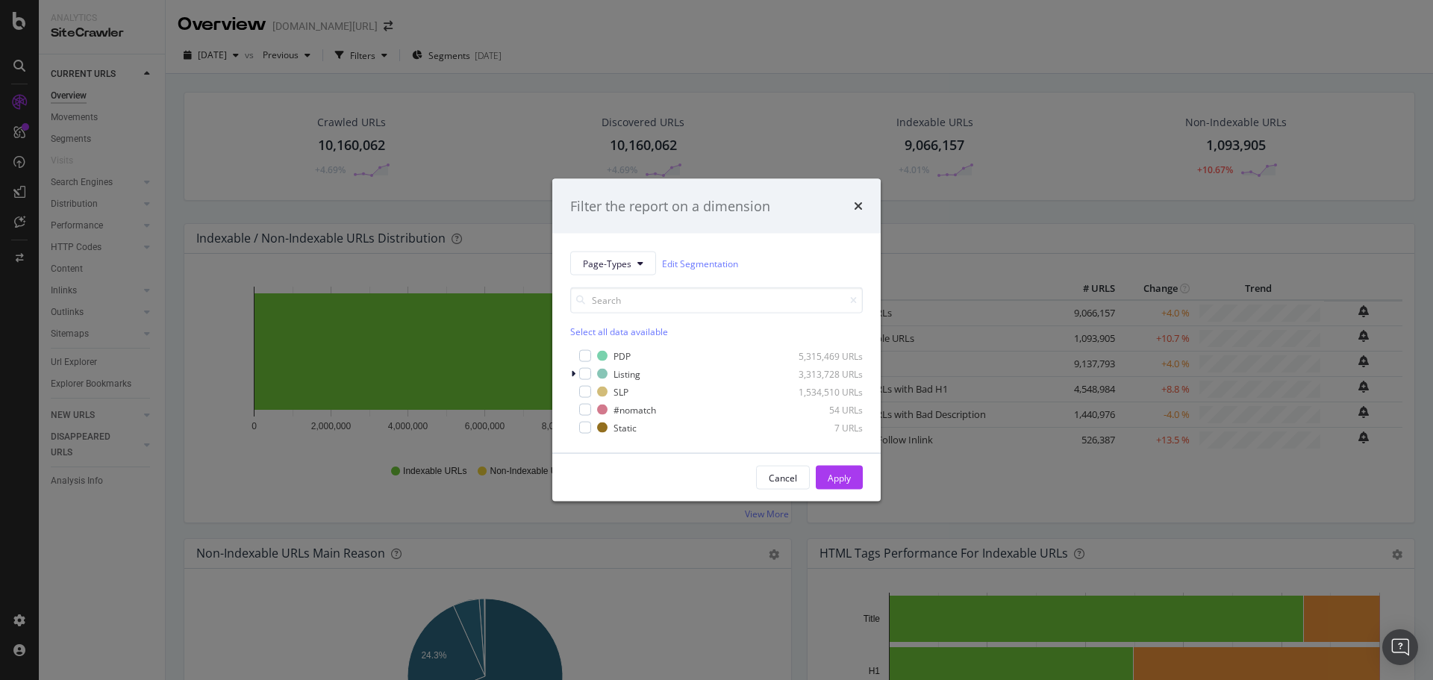
click at [674, 13] on div "Filter the report on a dimension Page-Types Edit Segmentation Select all data a…" at bounding box center [716, 340] width 1433 height 680
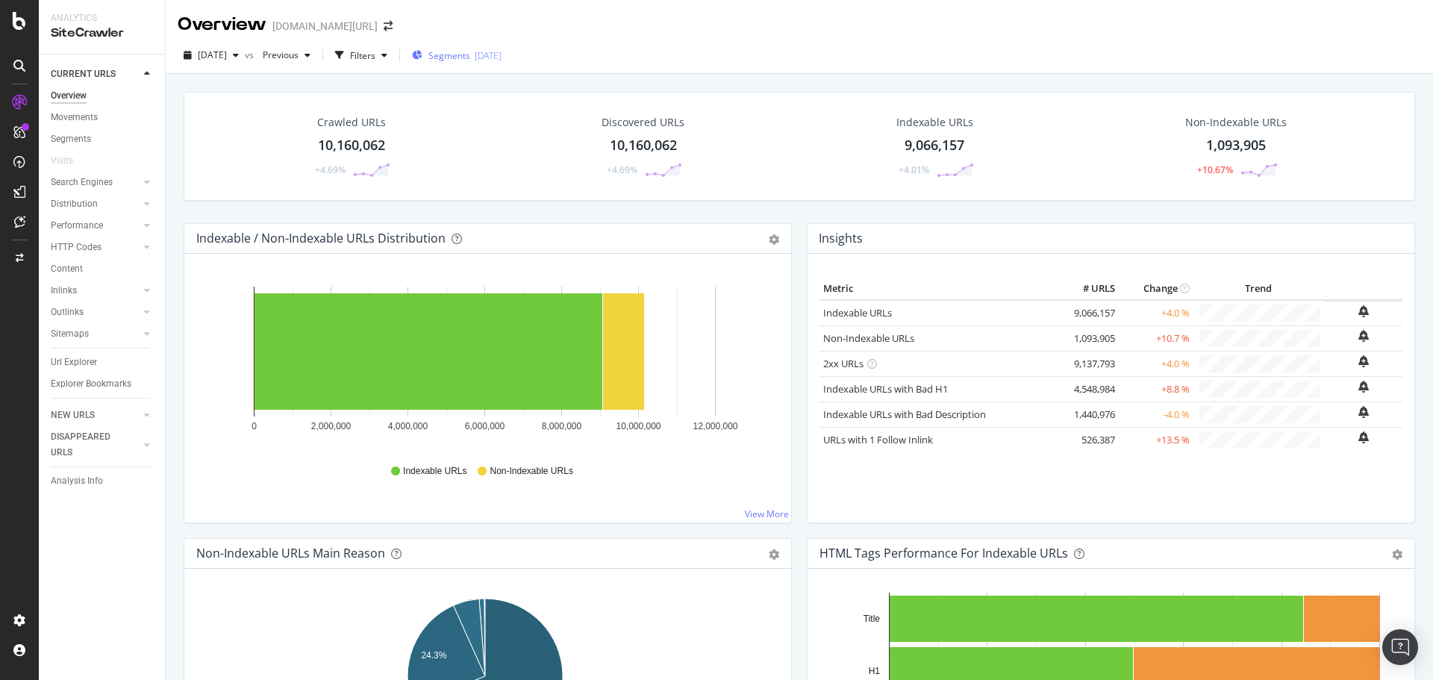
click at [467, 57] on span "Segments" at bounding box center [449, 55] width 42 height 13
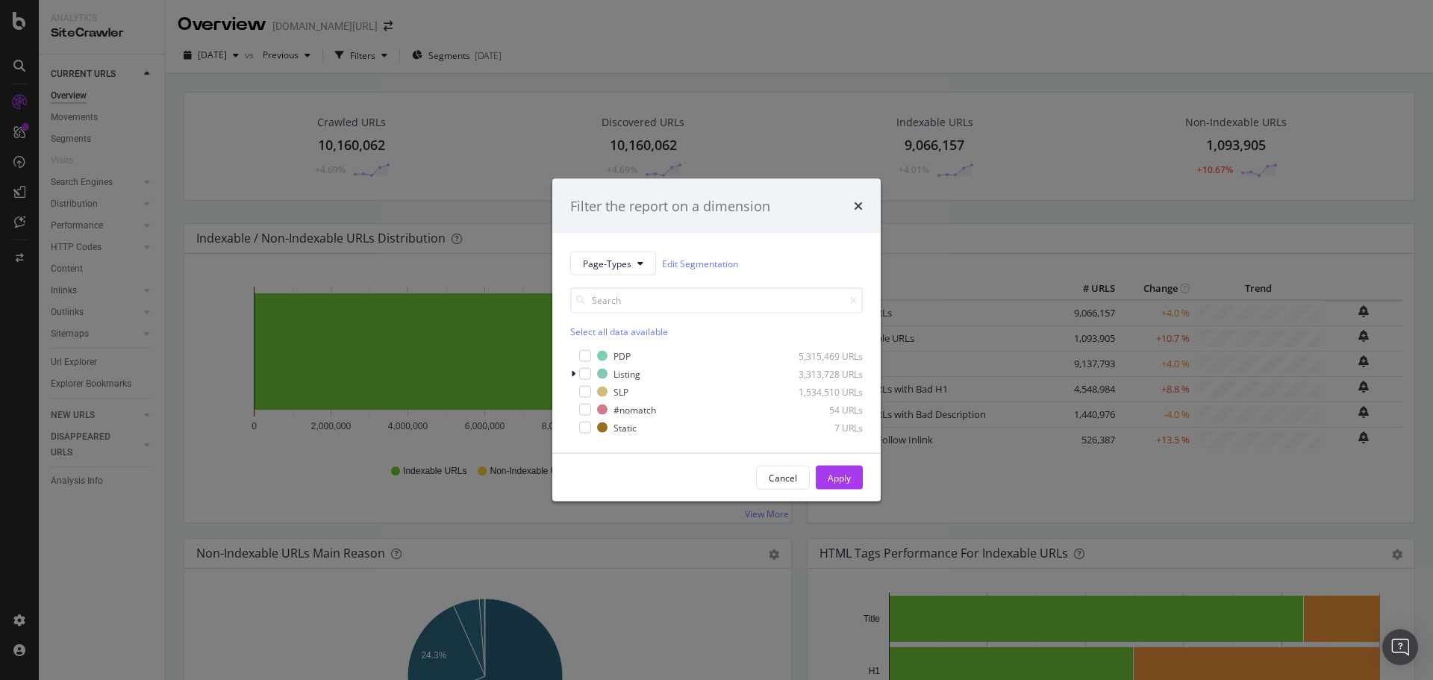
click at [651, 331] on div "Select all data available" at bounding box center [716, 331] width 293 height 13
click at [653, 331] on div "Unselect all data available" at bounding box center [716, 331] width 293 height 13
click at [624, 261] on span "Page-Types" at bounding box center [607, 263] width 49 height 13
click at [772, 193] on div "Filter the report on a dimension" at bounding box center [716, 205] width 328 height 55
click at [569, 373] on div "Page-Types Edit Segmentation Select all data available PDP 5,315,469 URLs Listi…" at bounding box center [716, 343] width 328 height 219
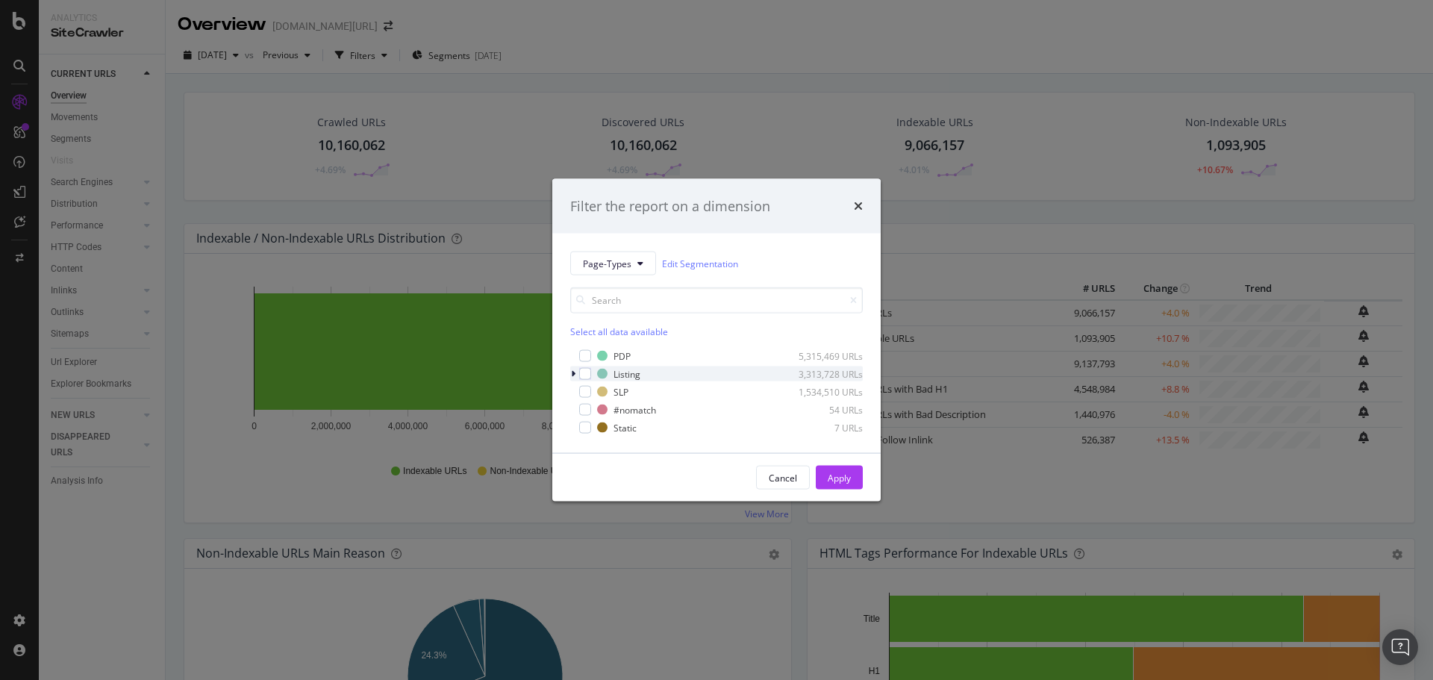
click at [571, 372] on icon "modal" at bounding box center [573, 373] width 4 height 9
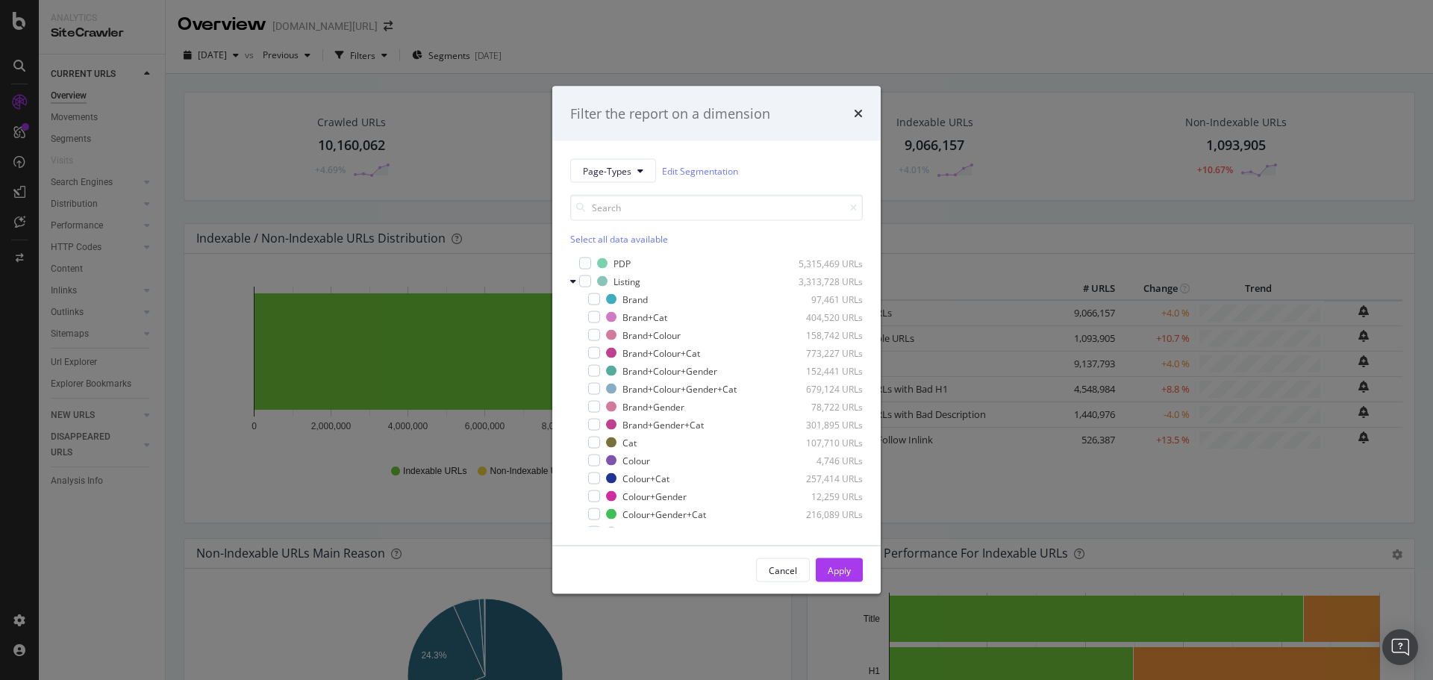
click at [849, 113] on div "Filter the report on a dimension" at bounding box center [716, 113] width 293 height 19
drag, startPoint x: 856, startPoint y: 60, endPoint x: 838, endPoint y: 60, distance: 17.9
click at [856, 60] on div "Filter the report on a dimension Page-Types Edit Segmentation Select all data a…" at bounding box center [716, 340] width 1433 height 680
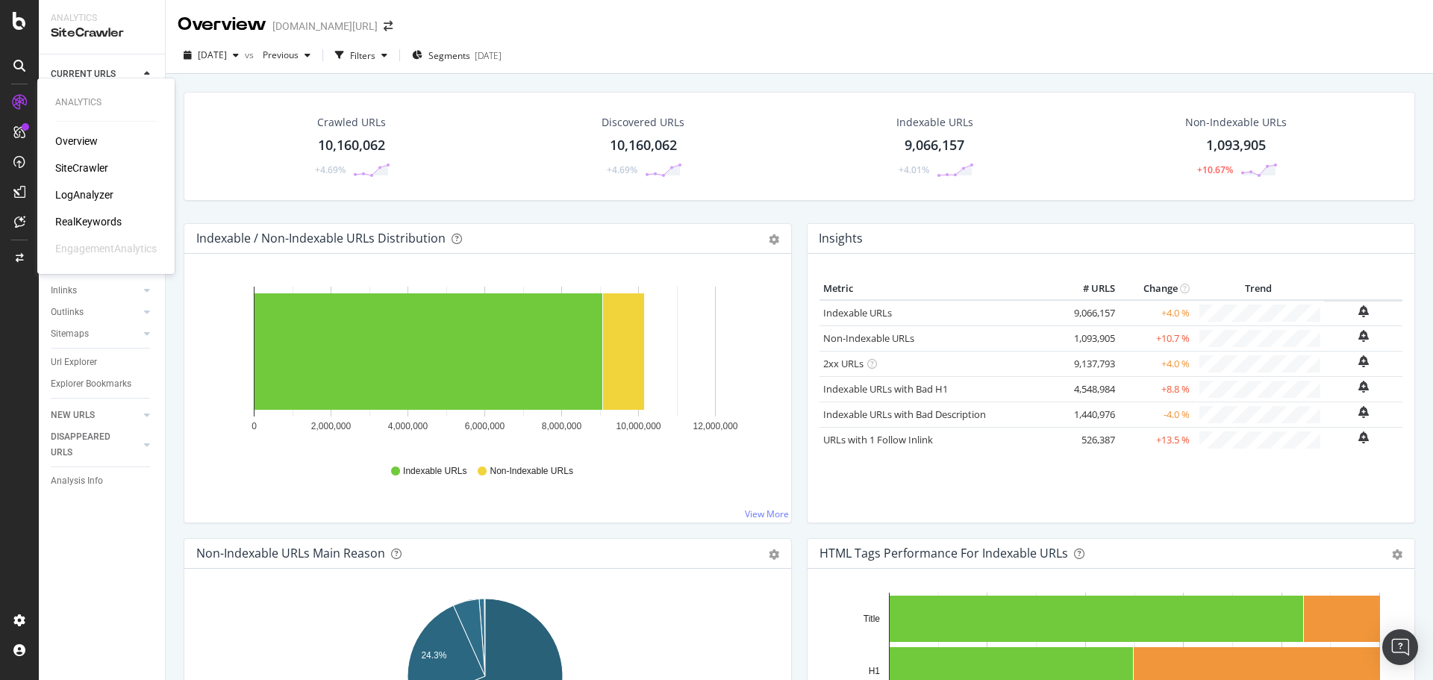
drag, startPoint x: 76, startPoint y: 221, endPoint x: 110, endPoint y: 218, distance: 33.7
click at [76, 221] on div "RealKeywords" at bounding box center [88, 221] width 66 height 15
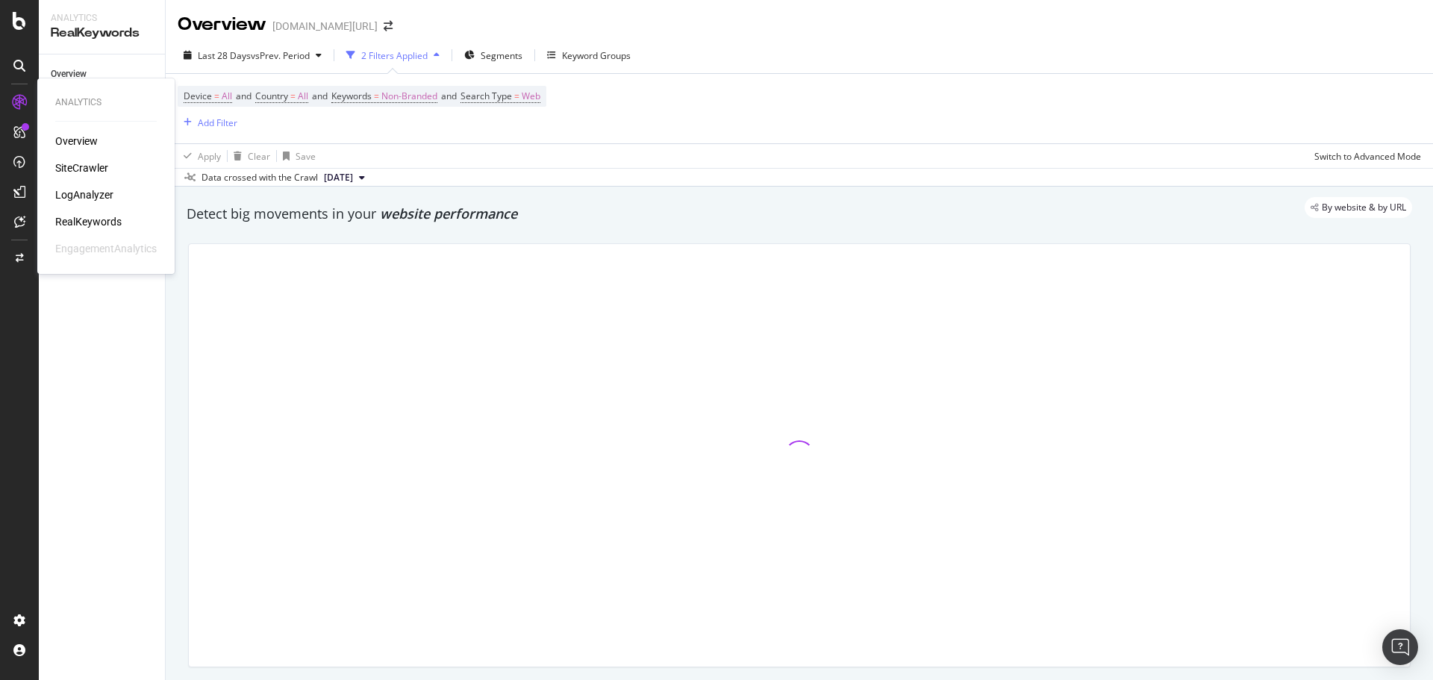
click at [84, 163] on div "SiteCrawler" at bounding box center [81, 167] width 53 height 15
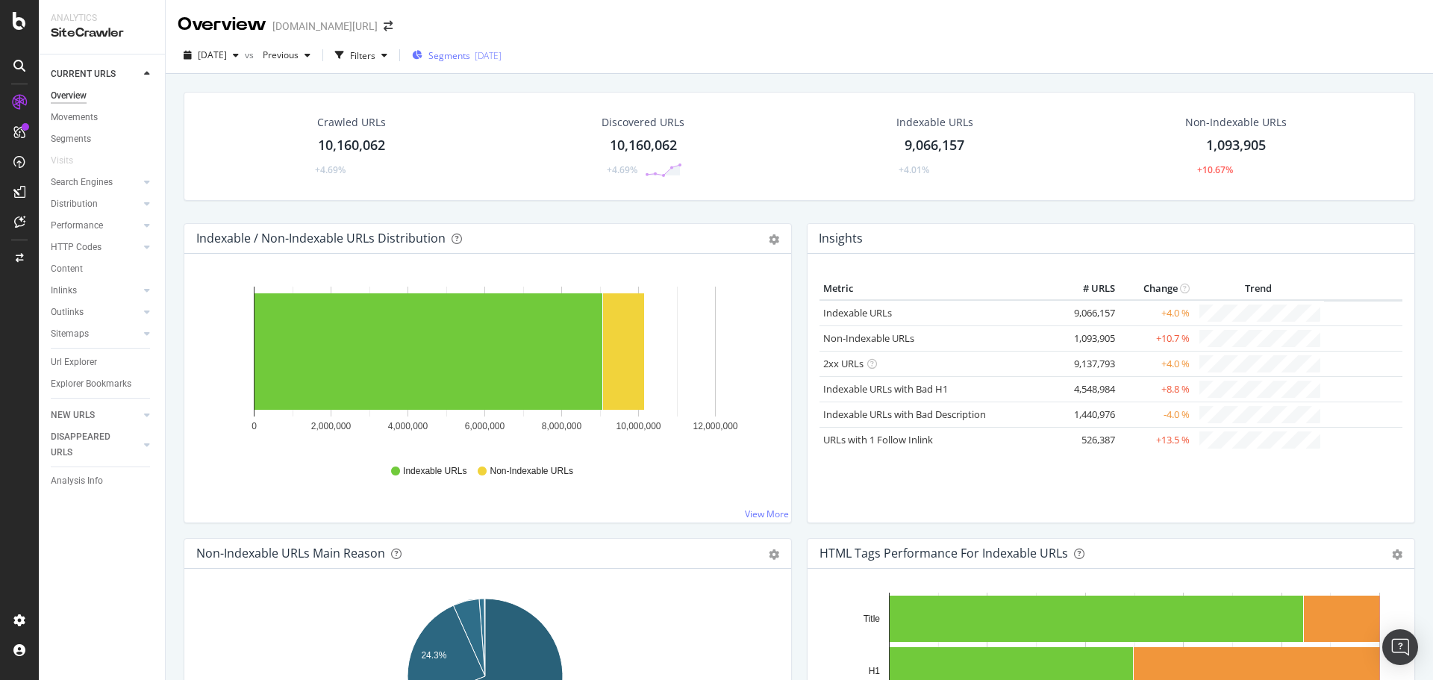
click at [78, 366] on div "Url Explorer" at bounding box center [74, 362] width 46 height 16
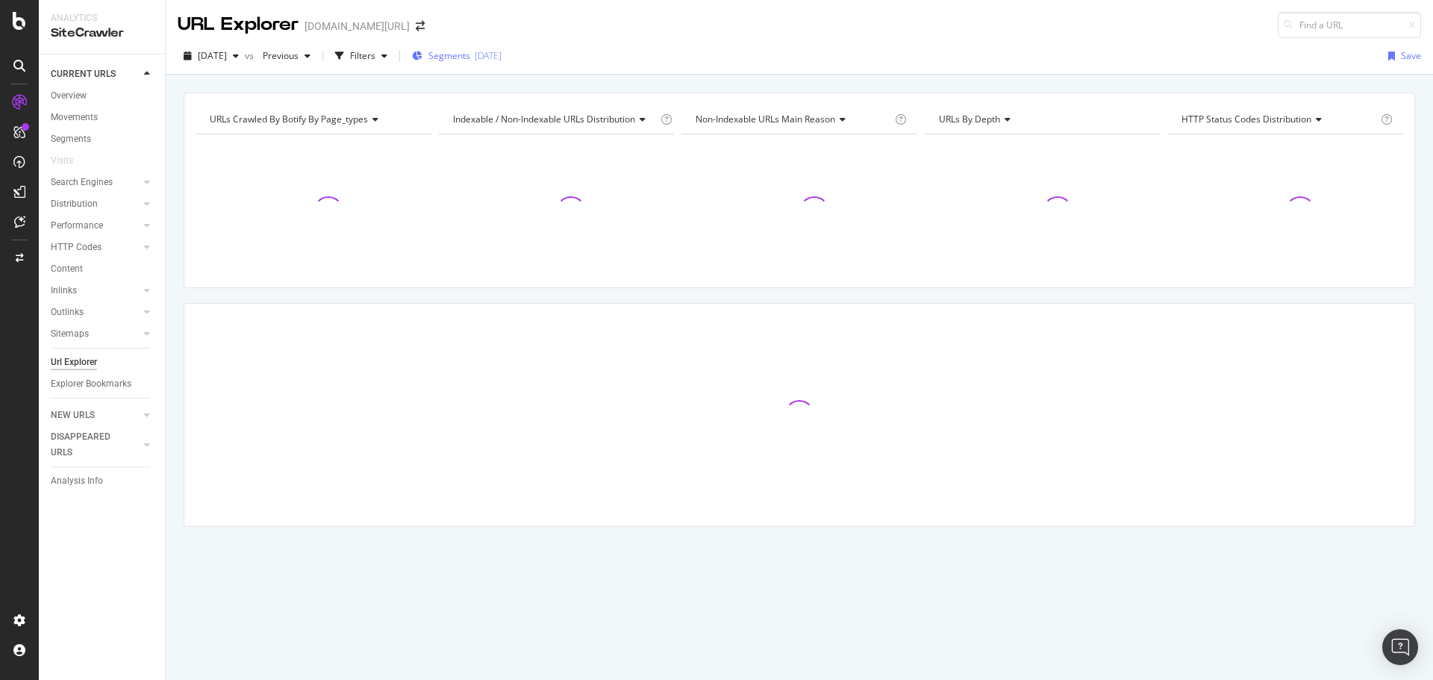
click at [469, 54] on span "Segments" at bounding box center [449, 55] width 42 height 13
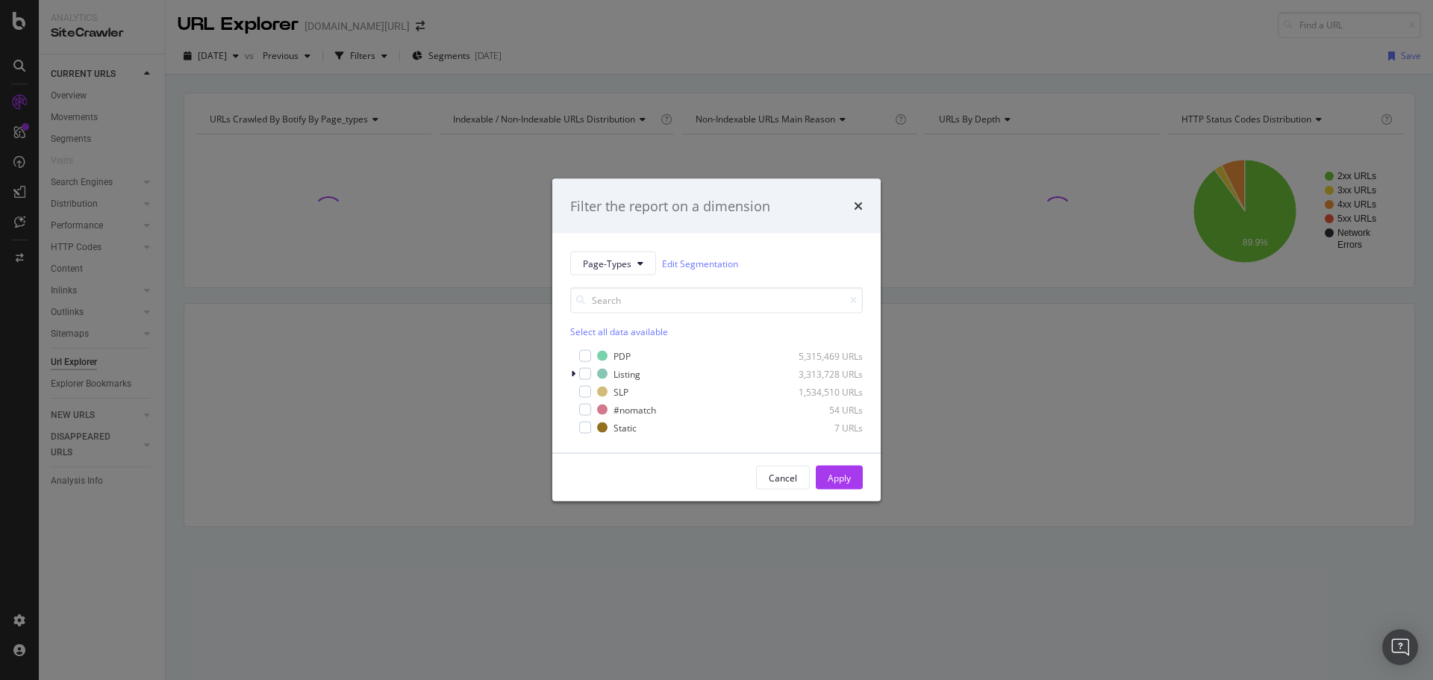
click at [645, 27] on div "Filter the report on a dimension Page-Types Edit Segmentation Select all data a…" at bounding box center [716, 340] width 1433 height 680
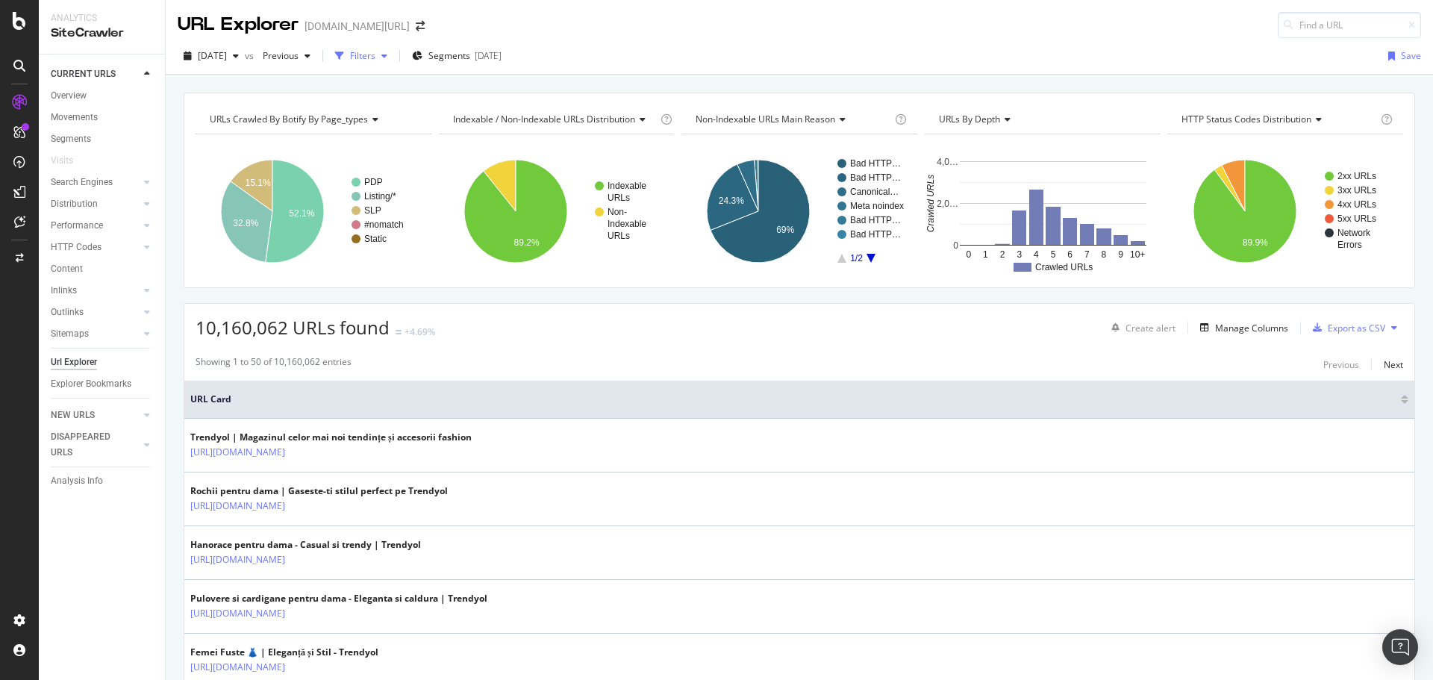
click at [375, 56] on div "Filters" at bounding box center [362, 55] width 25 height 13
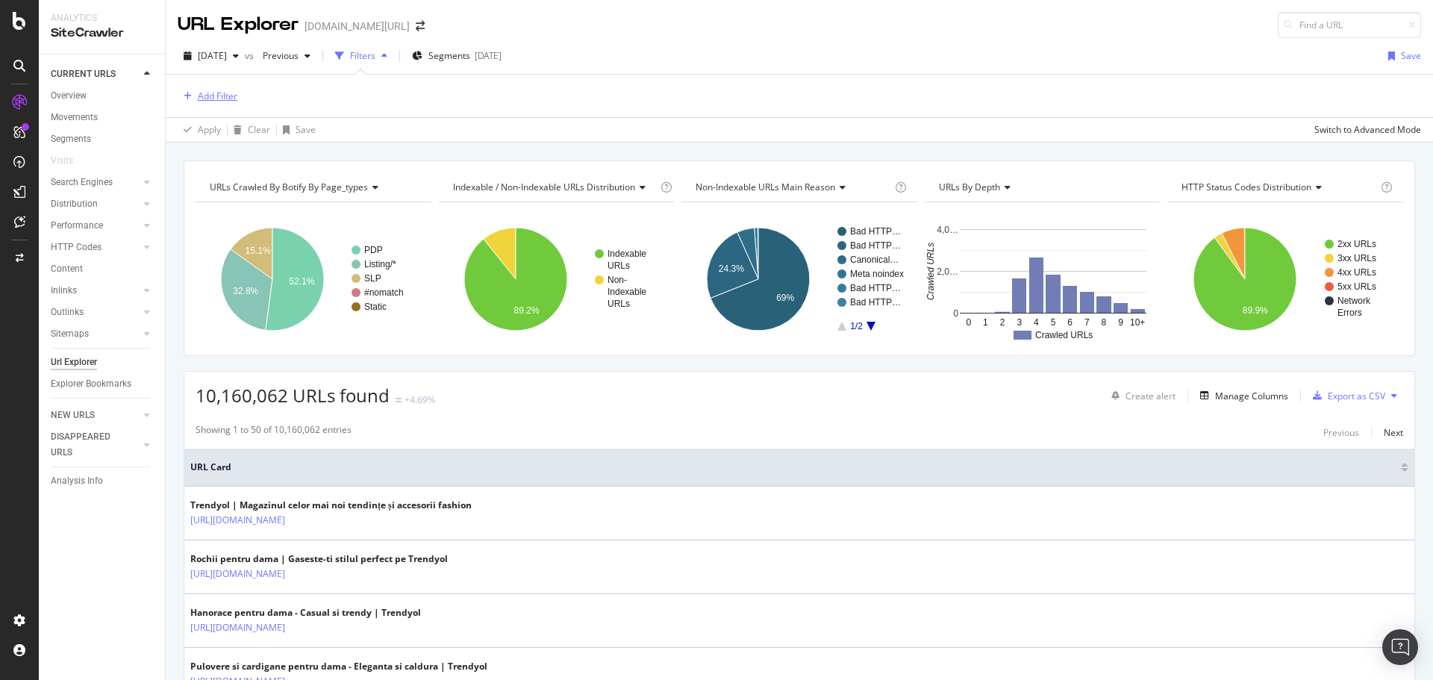
click at [223, 98] on div "Add Filter" at bounding box center [218, 96] width 40 height 13
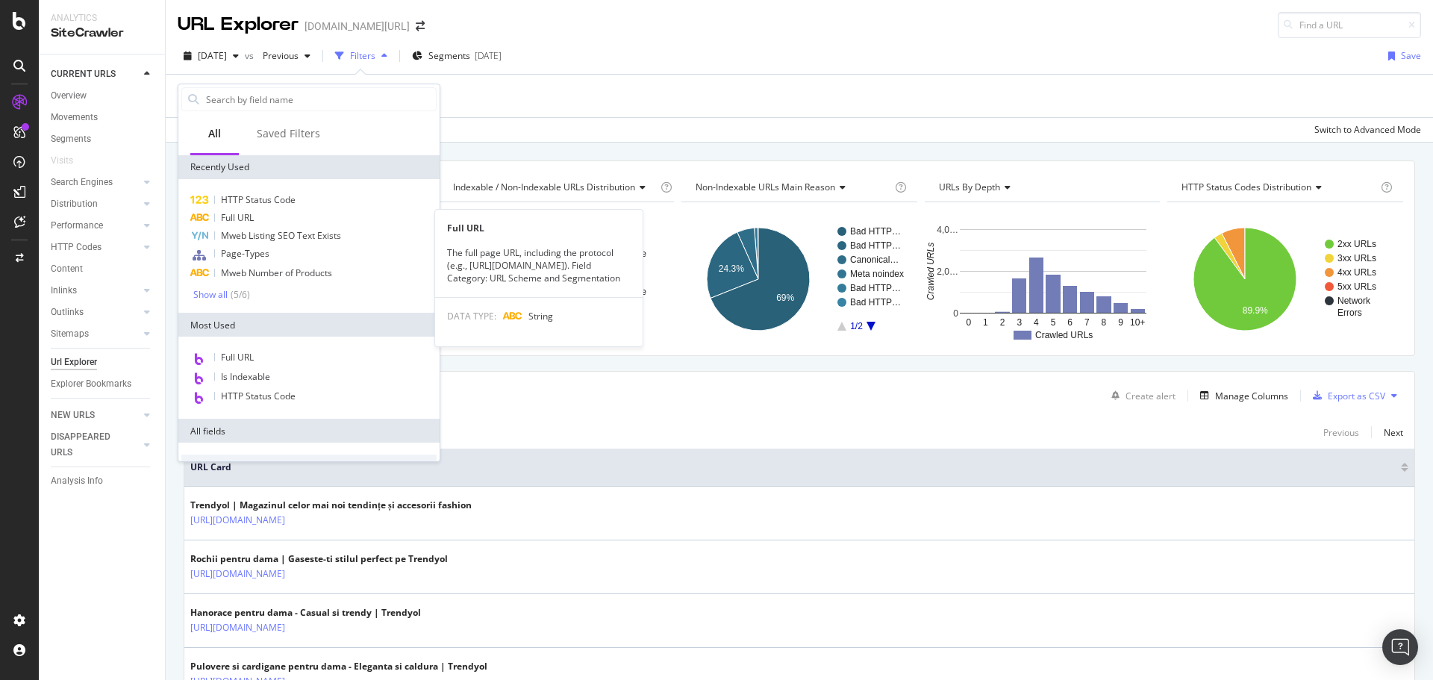
click at [240, 215] on span "Full URL" at bounding box center [237, 217] width 33 height 13
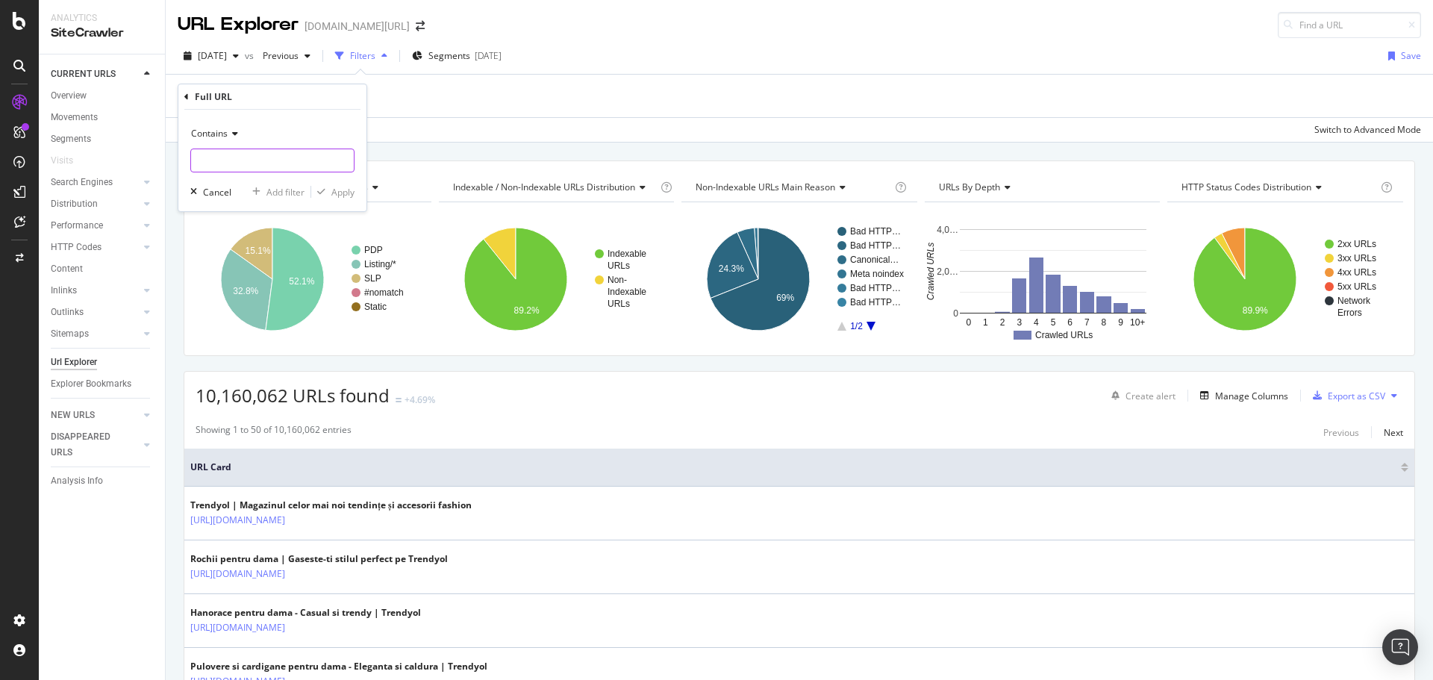
click at [278, 153] on input "text" at bounding box center [272, 161] width 163 height 24
type input "-"
click at [221, 168] on input "text" at bounding box center [272, 161] width 163 height 24
type input "-a1"
drag, startPoint x: 325, startPoint y: 195, endPoint x: 636, endPoint y: 120, distance: 320.0
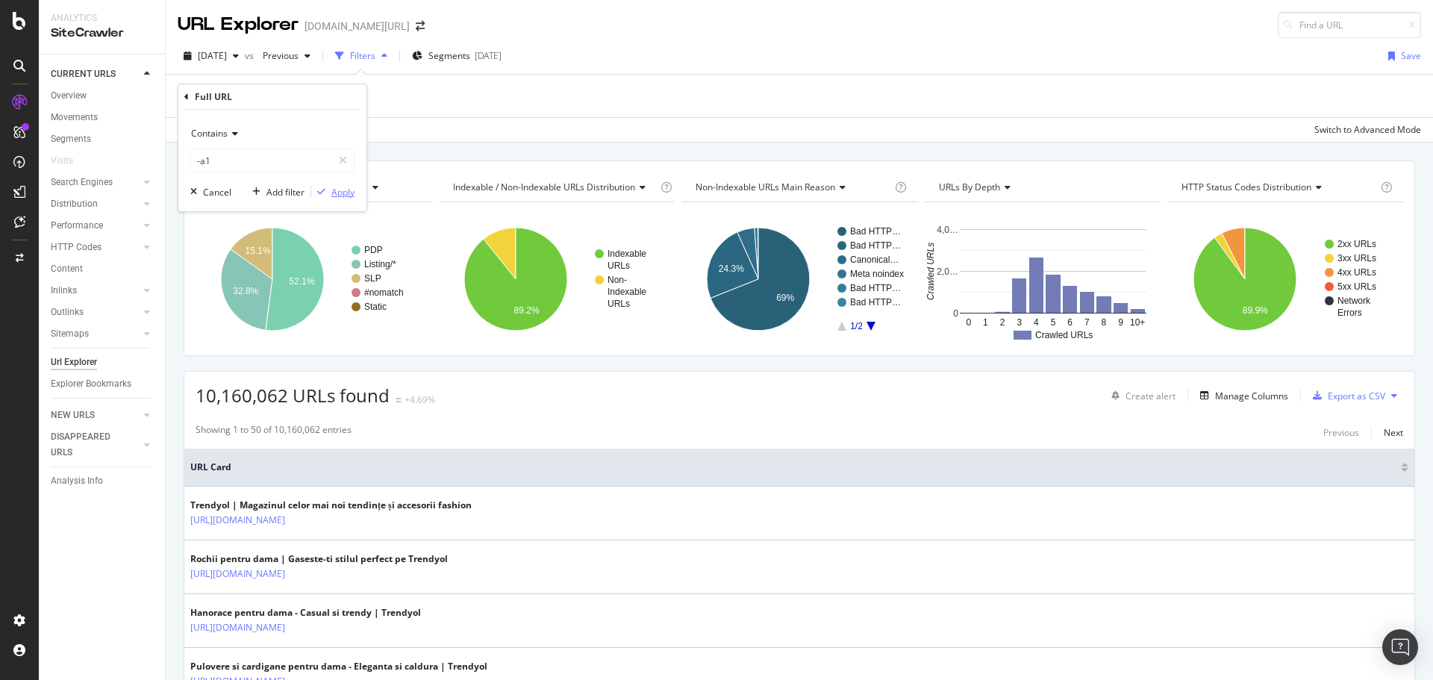
click at [340, 193] on div "Apply" at bounding box center [332, 191] width 43 height 13
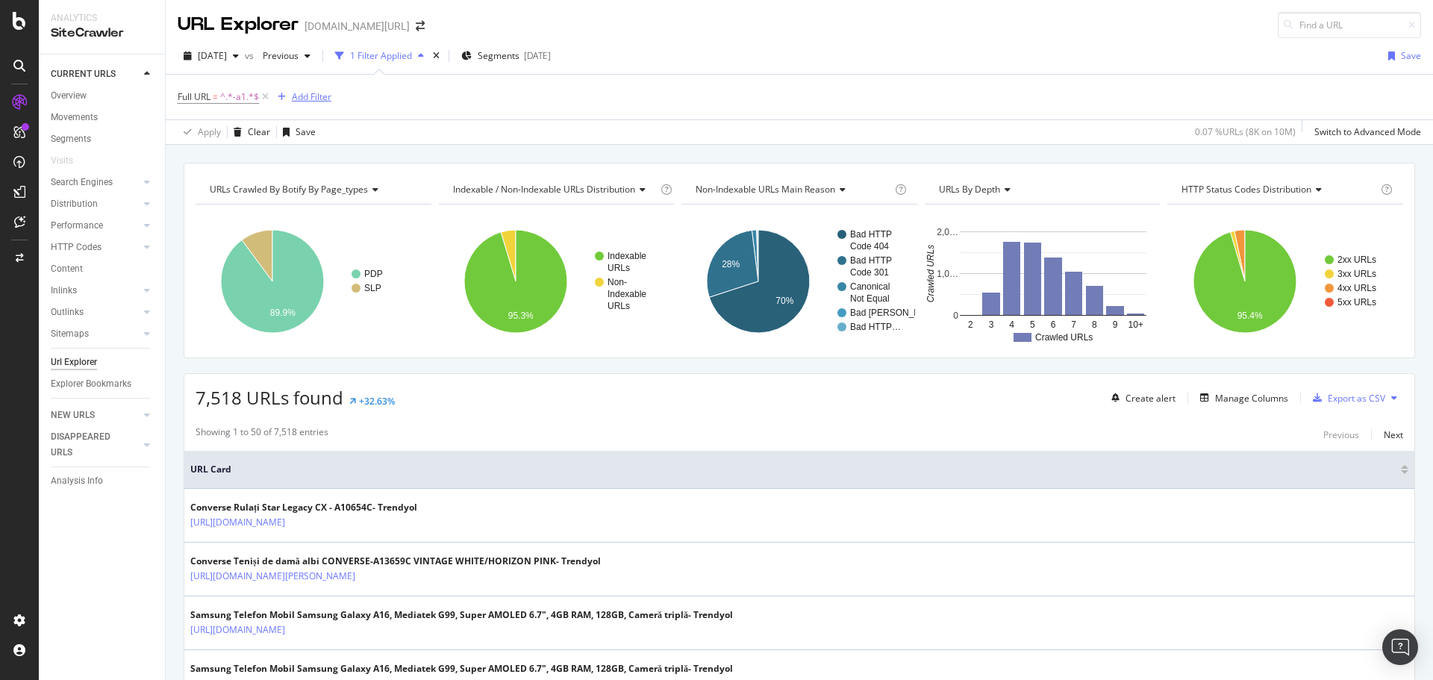
click at [307, 96] on div "Add Filter" at bounding box center [312, 96] width 40 height 13
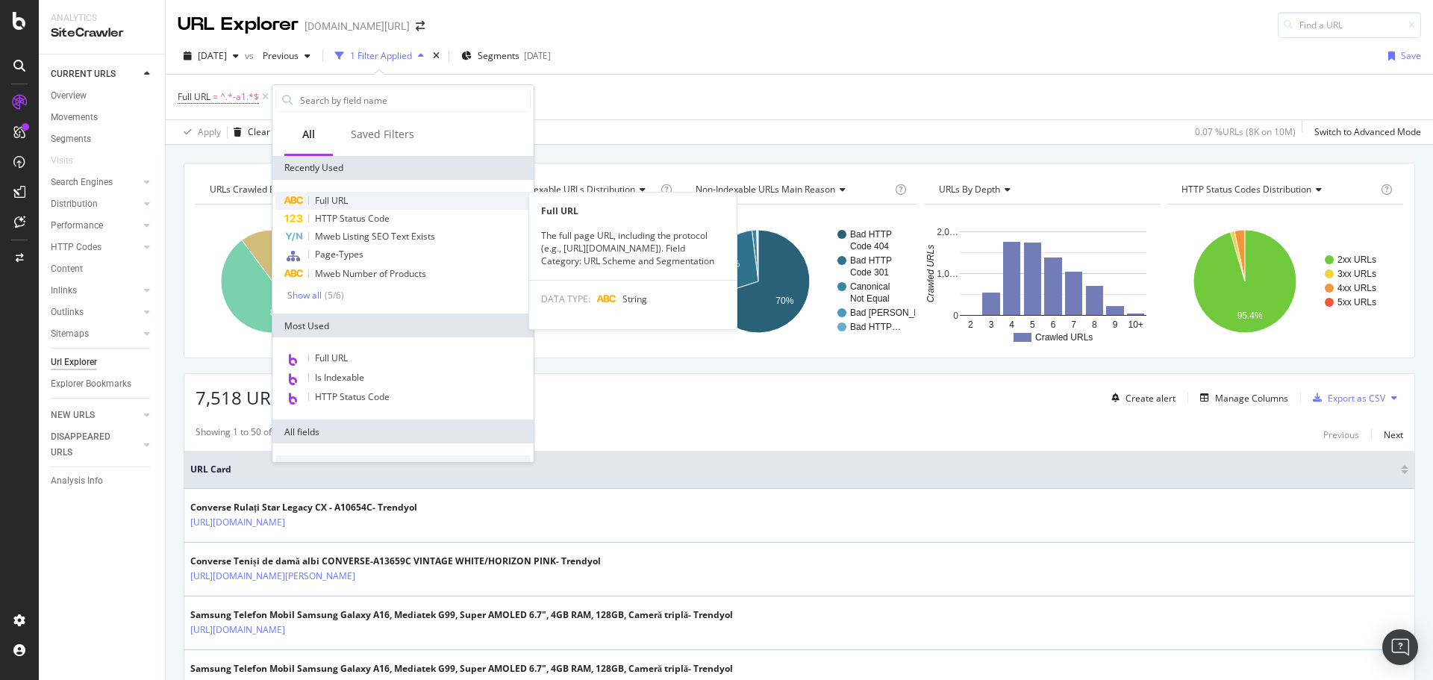
click at [353, 196] on div "Full URL" at bounding box center [402, 201] width 255 height 18
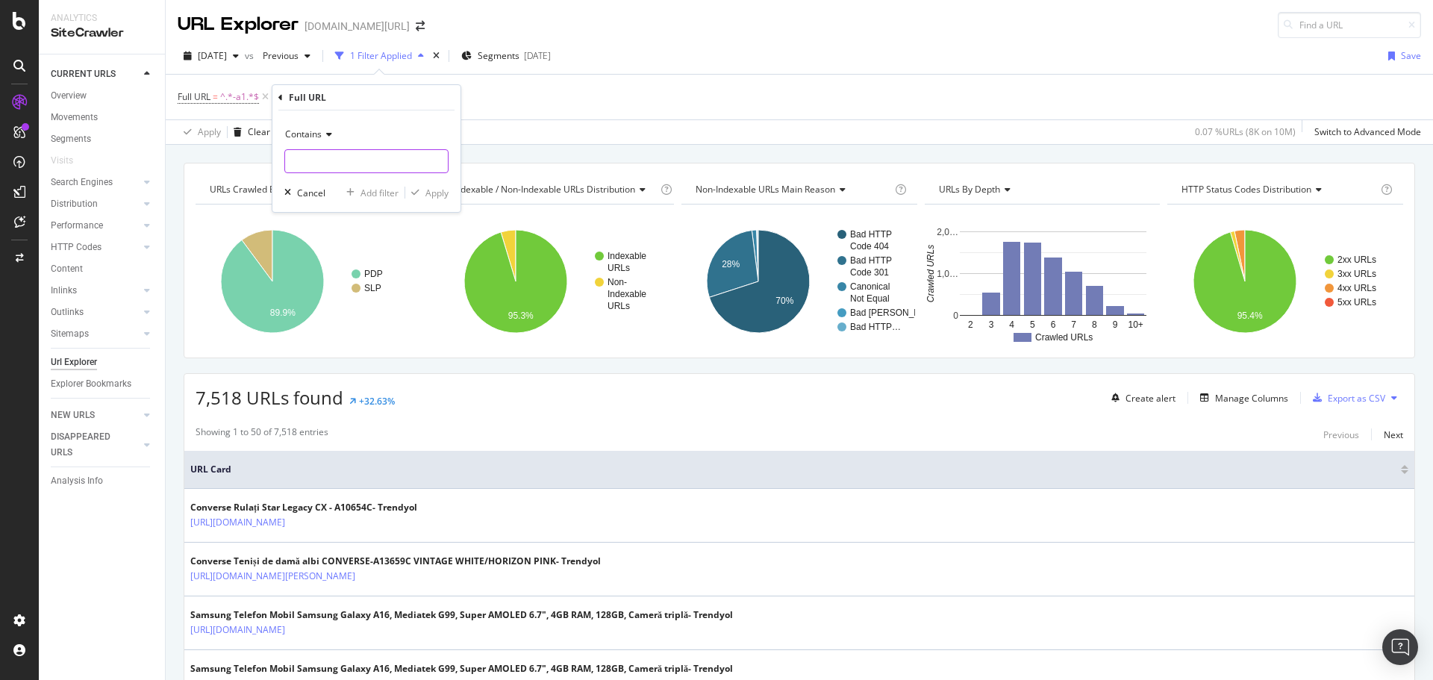
click at [364, 163] on input "text" at bounding box center [366, 161] width 163 height 24
type input "-p-"
click at [316, 137] on span "Contains" at bounding box center [303, 134] width 37 height 13
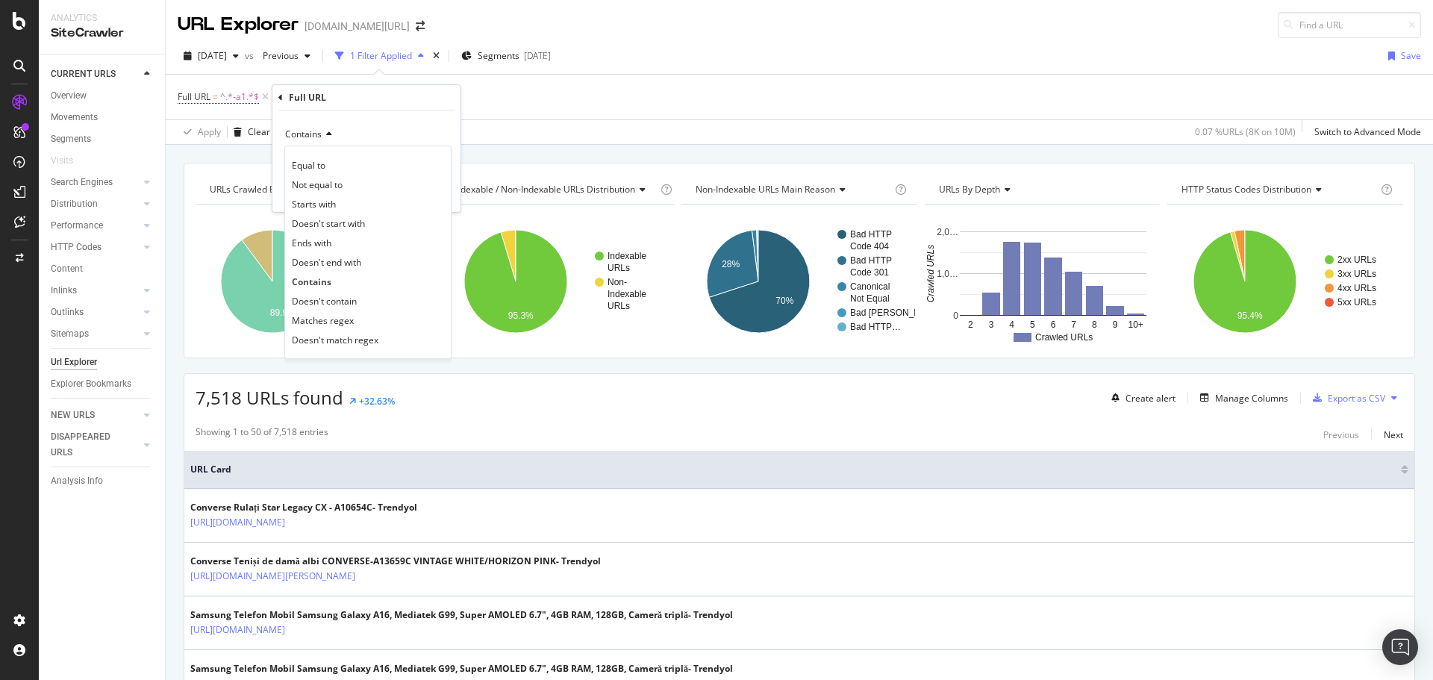
drag, startPoint x: 337, startPoint y: 299, endPoint x: 393, endPoint y: 260, distance: 68.5
click at [337, 299] on span "Doesn't contain" at bounding box center [324, 301] width 65 height 13
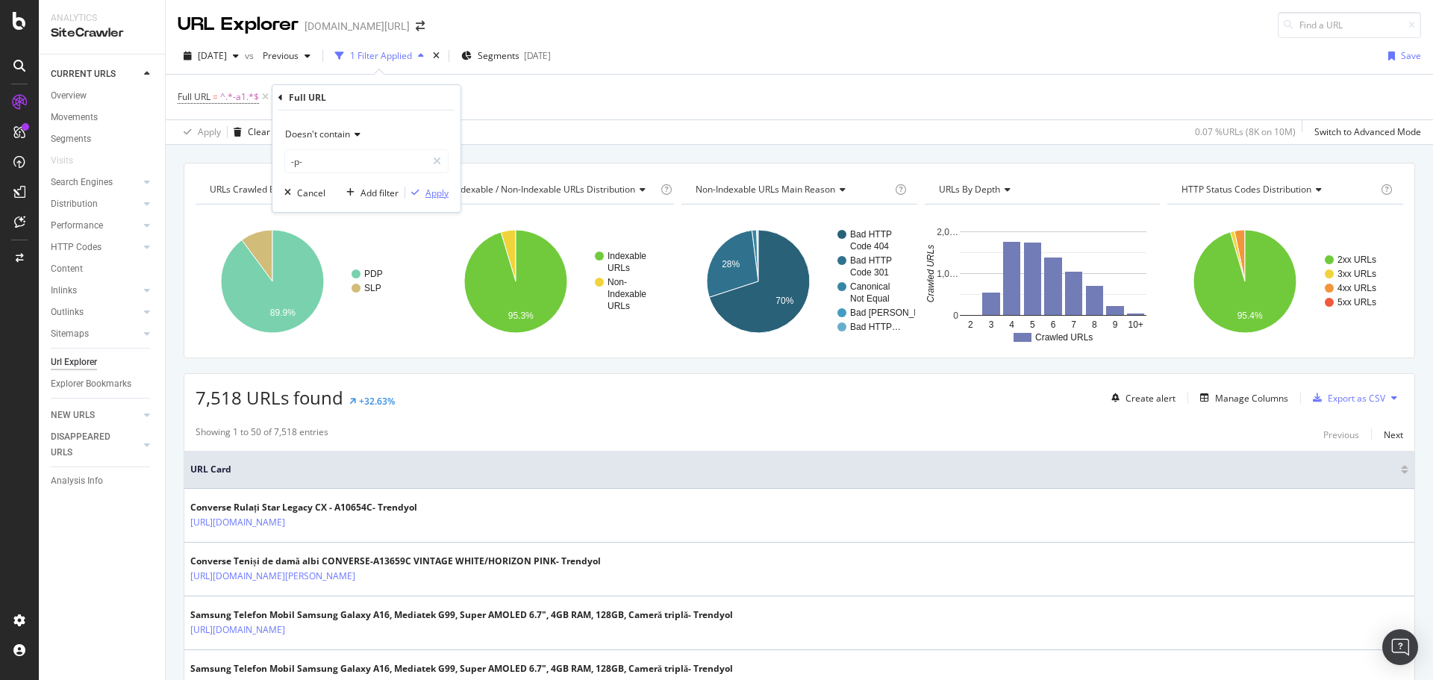
click at [419, 187] on div "Apply" at bounding box center [426, 192] width 43 height 13
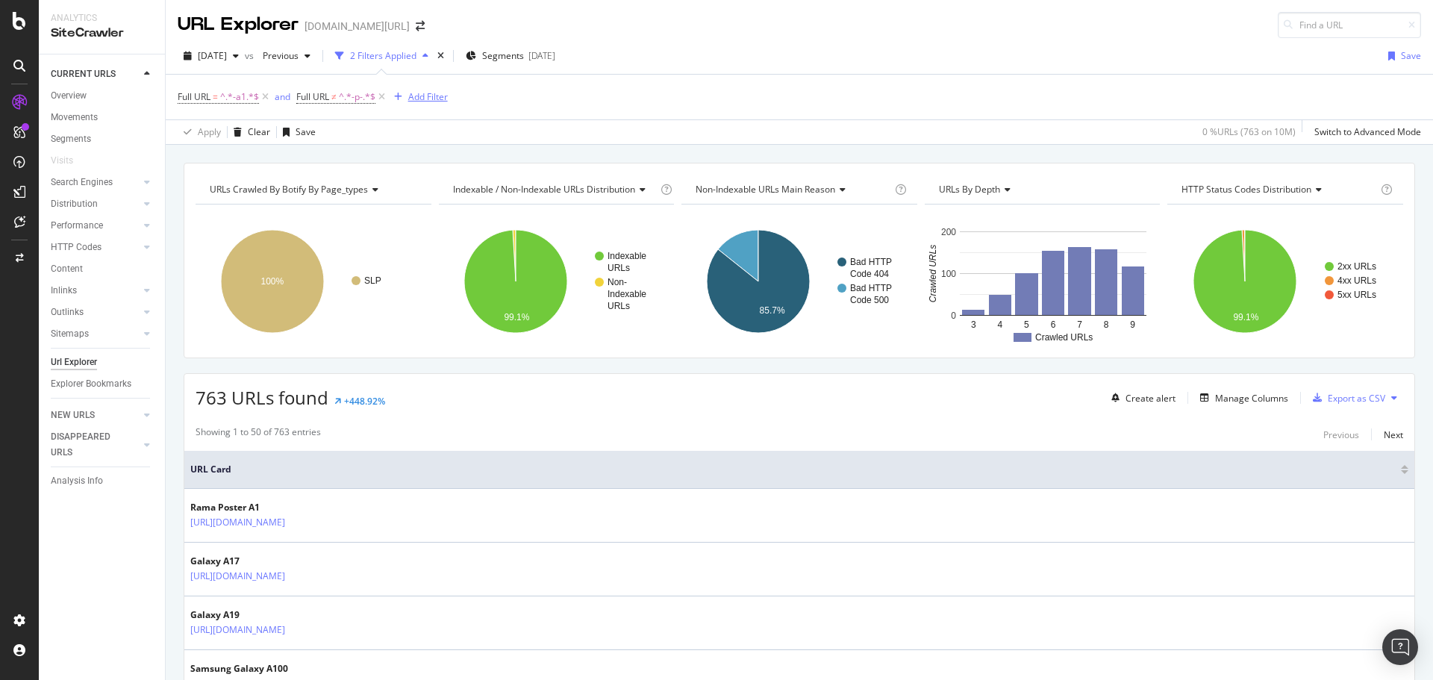
click at [410, 96] on div "Add Filter" at bounding box center [428, 96] width 40 height 13
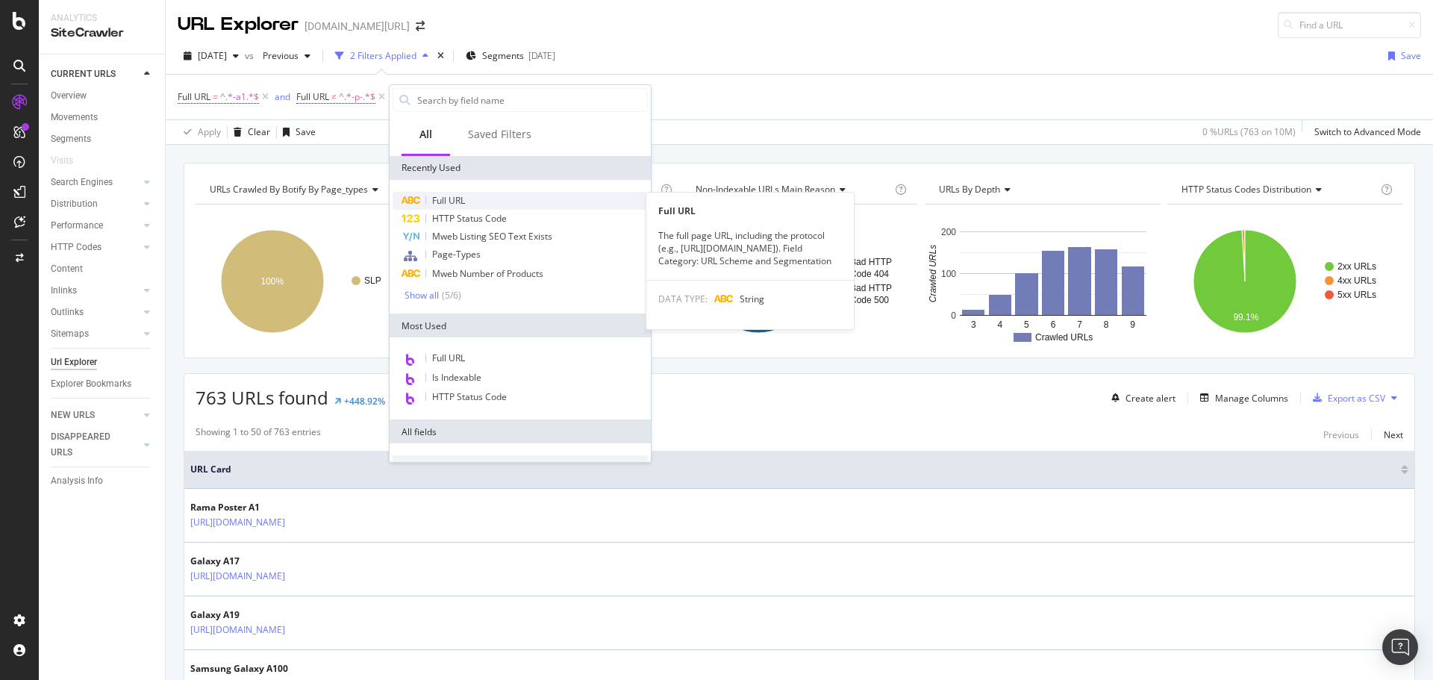
click at [471, 199] on div "Full URL" at bounding box center [520, 201] width 255 height 18
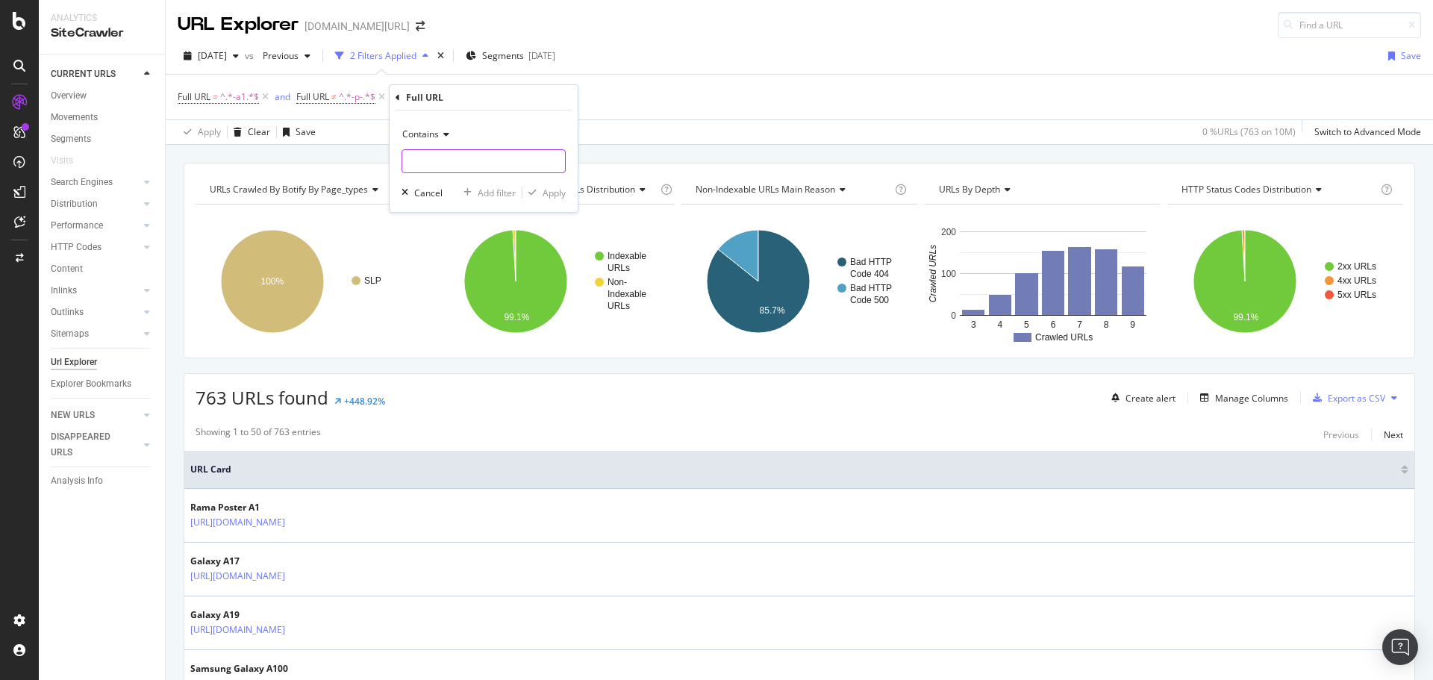
click at [469, 169] on input "text" at bounding box center [483, 161] width 163 height 24
type input "-y-s"
click at [441, 141] on div "Contains" at bounding box center [483, 134] width 164 height 24
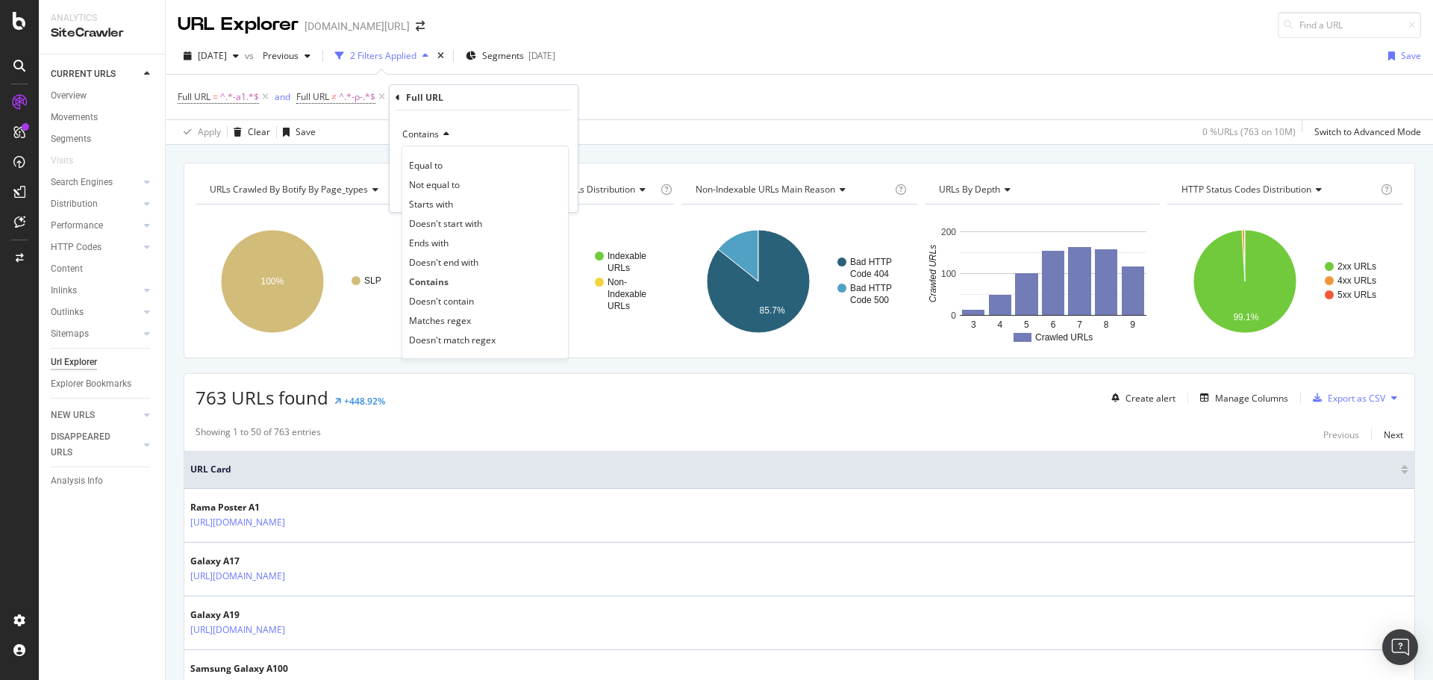
click at [448, 300] on span "Doesn't contain" at bounding box center [441, 301] width 65 height 13
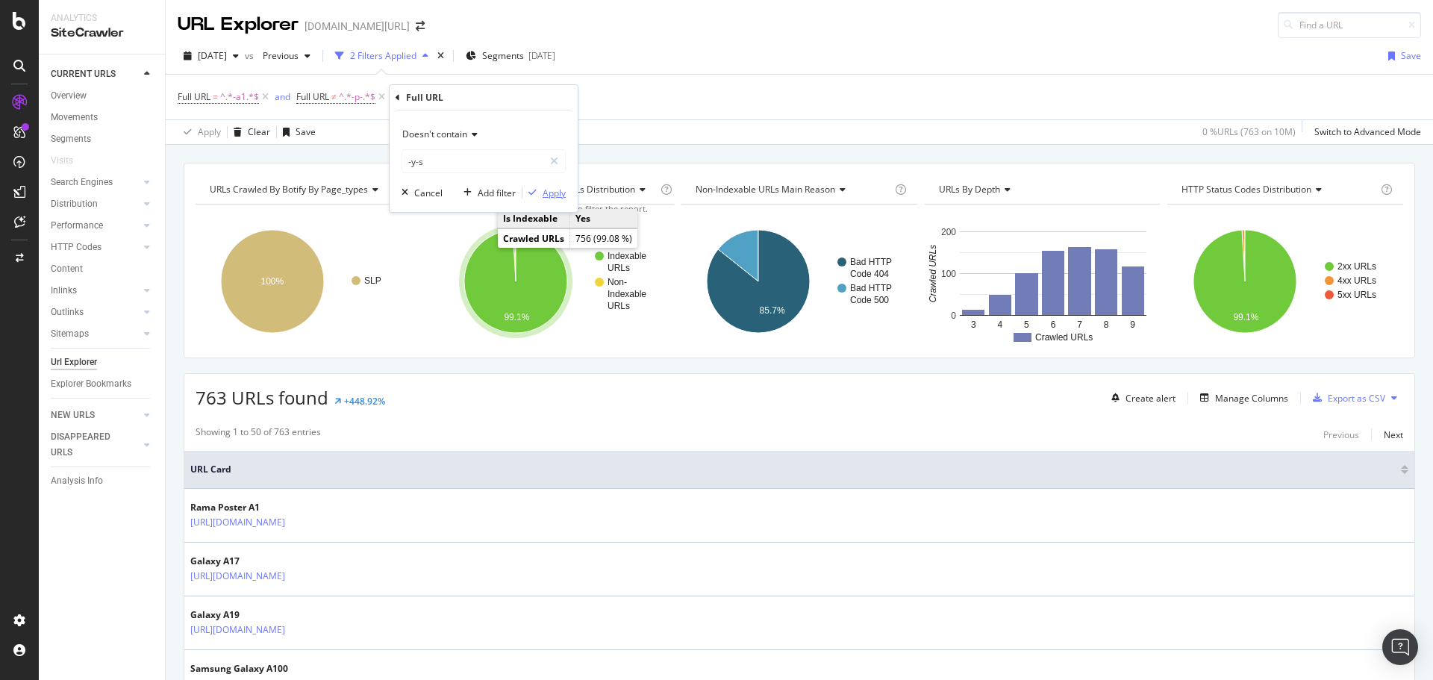
click at [552, 192] on div "Apply" at bounding box center [554, 193] width 23 height 13
